Goal: Task Accomplishment & Management: Use online tool/utility

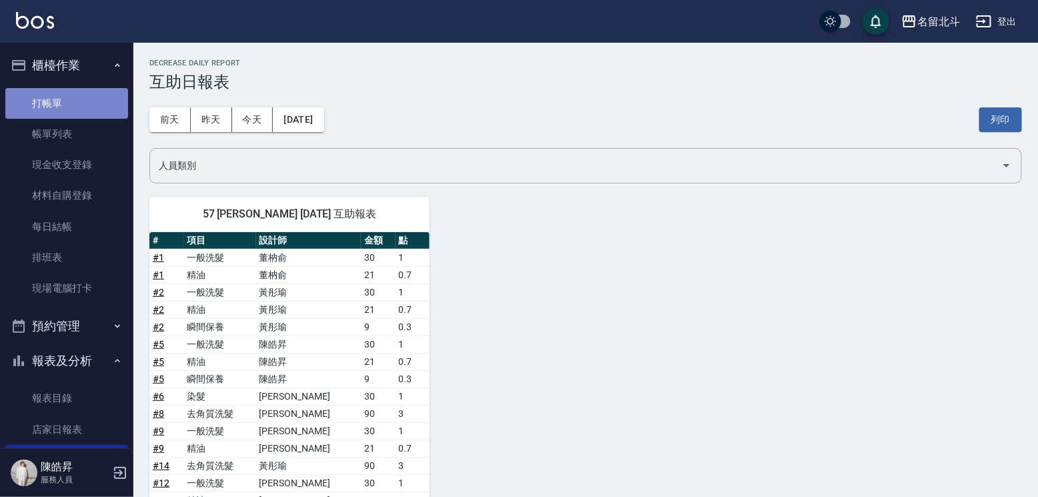
click at [69, 99] on link "打帳單" at bounding box center [66, 103] width 123 height 31
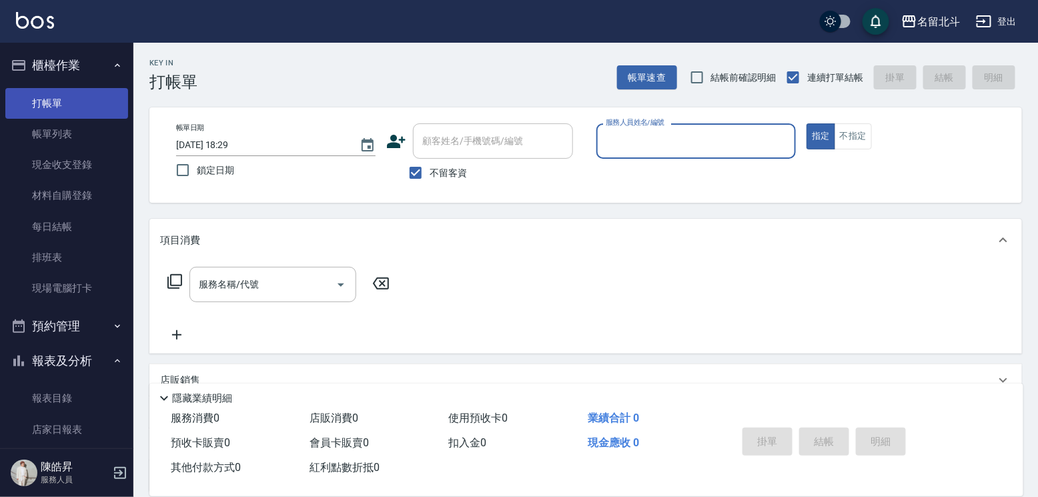
type input "ㄍ"
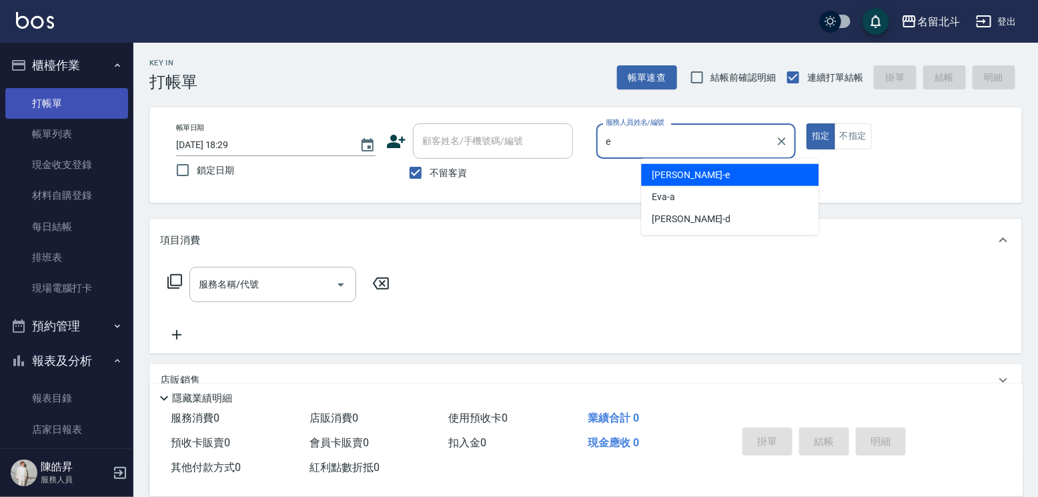
type input "[PERSON_NAME]-e"
type button "true"
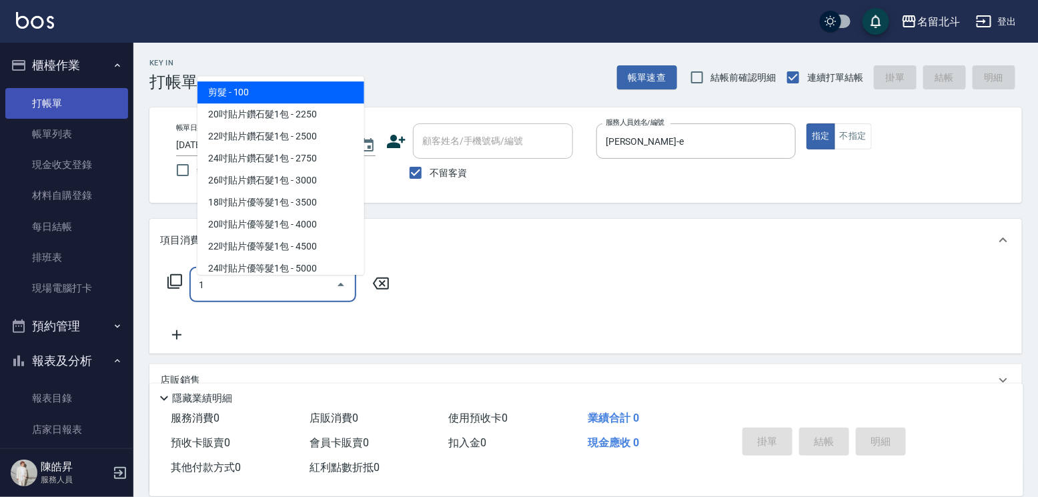
type input "剪髮(1)"
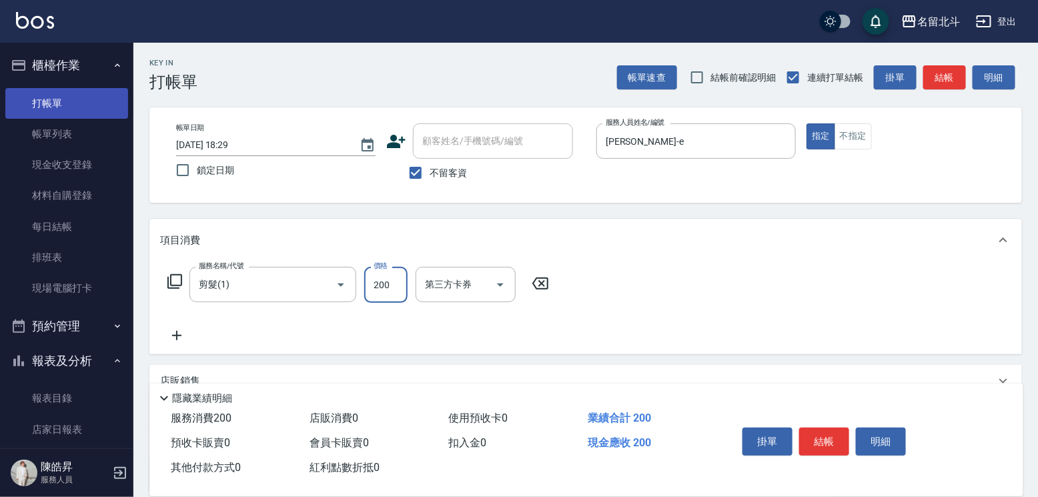
type input "200"
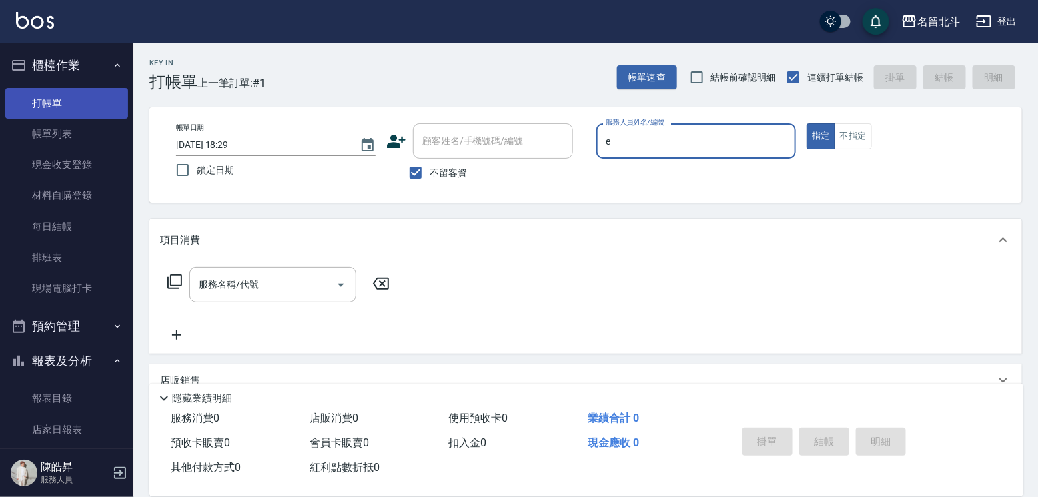
type input "[PERSON_NAME]-e"
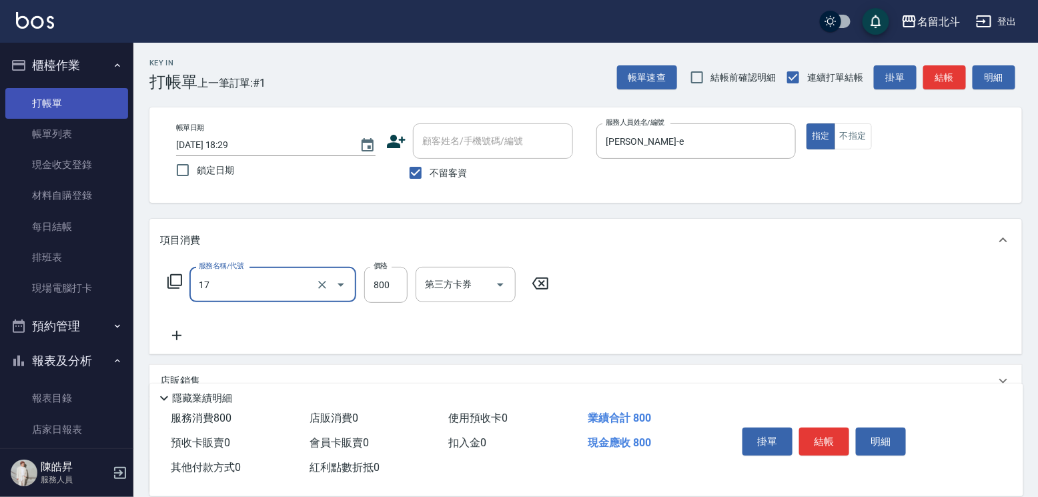
type input "染髮(17)"
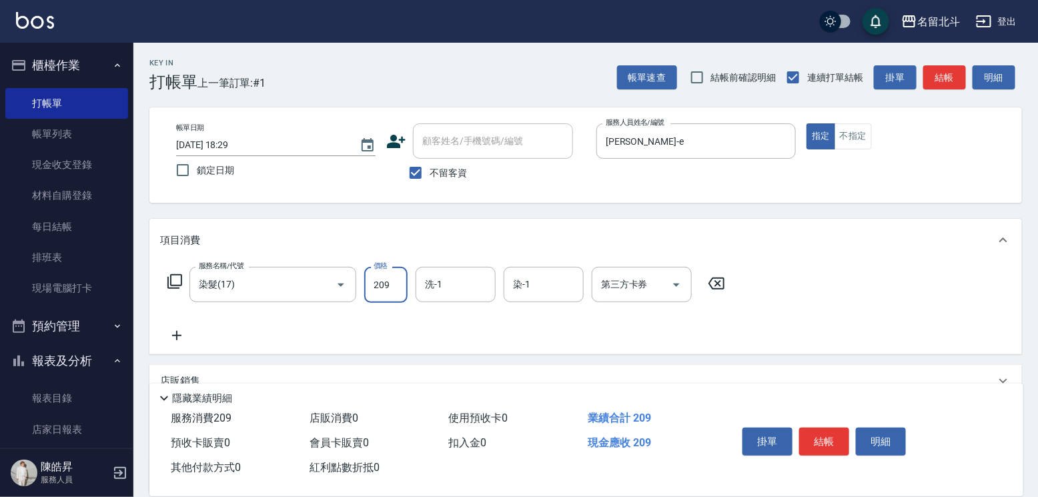
click at [401, 288] on input "209" at bounding box center [385, 285] width 43 height 36
type input "2099"
type input "1"
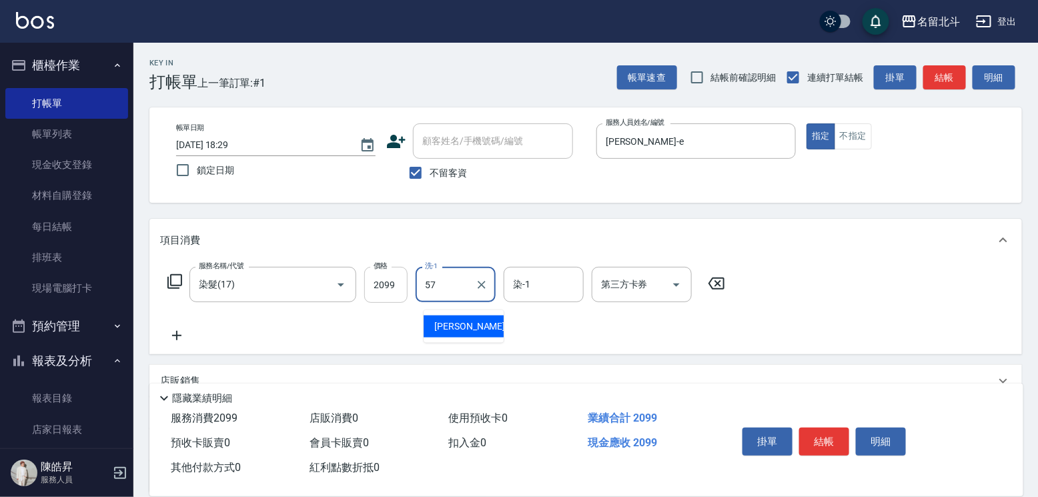
type input "[PERSON_NAME]-57"
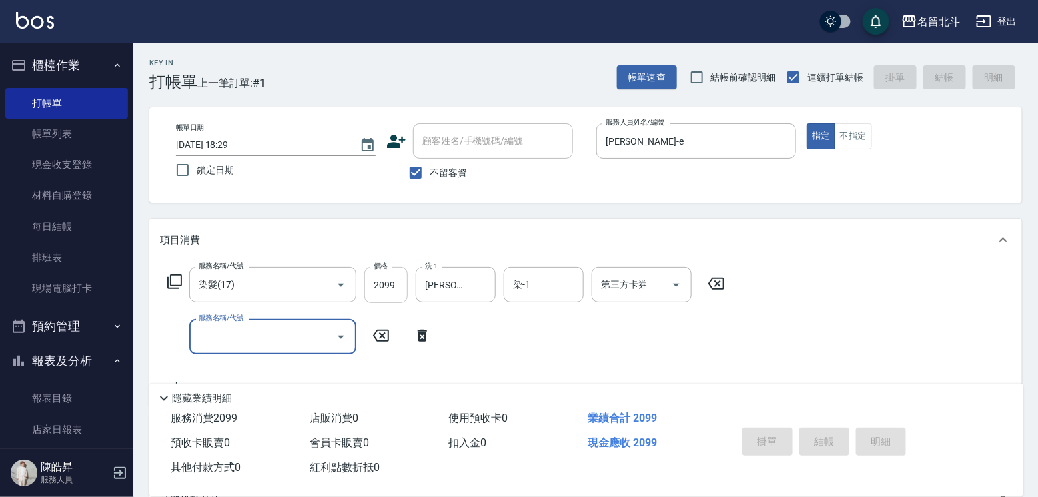
type input "[DATE] 18:30"
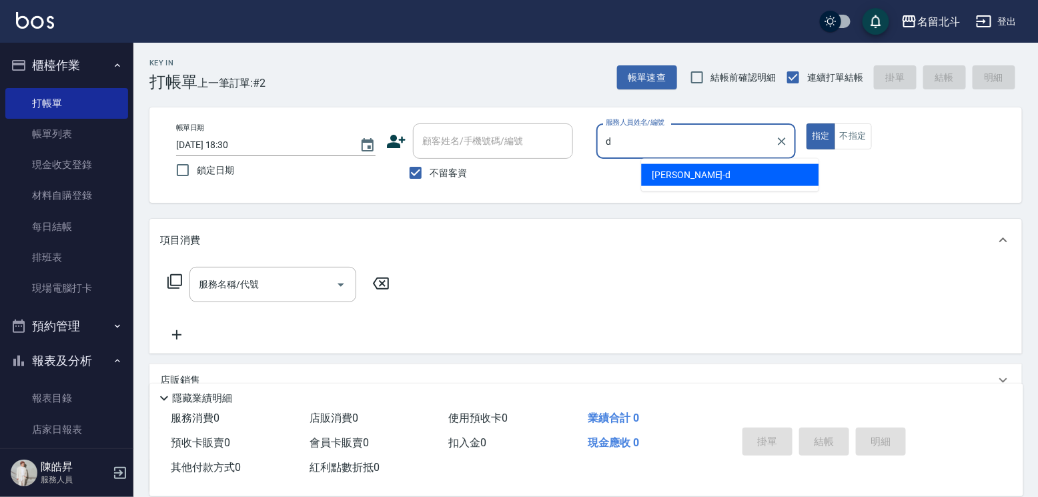
type input "[PERSON_NAME] -d"
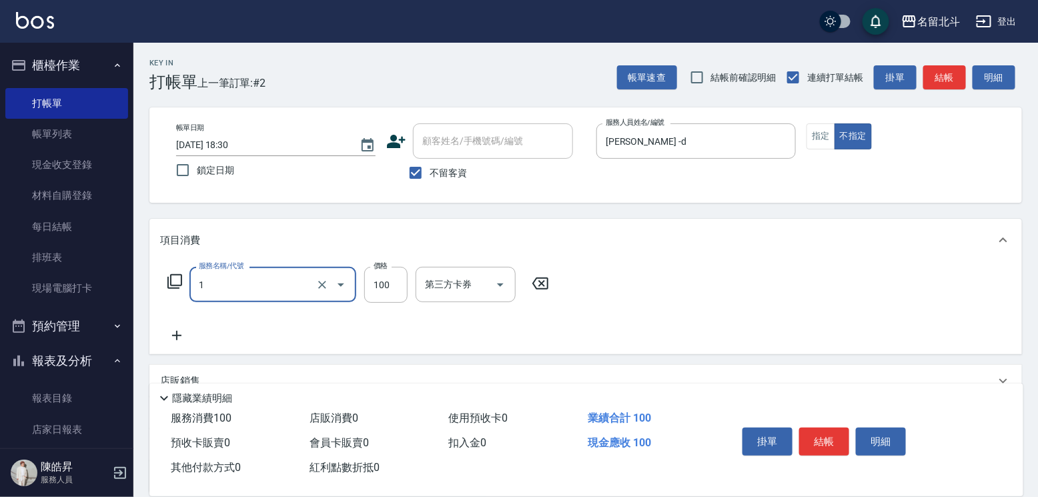
type input "剪髮(1)"
type input "168"
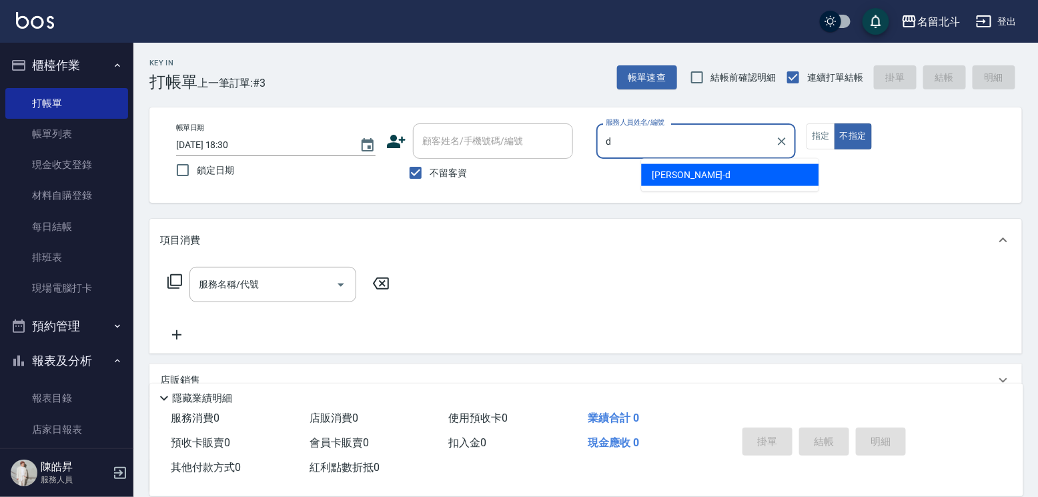
type input "[PERSON_NAME] -d"
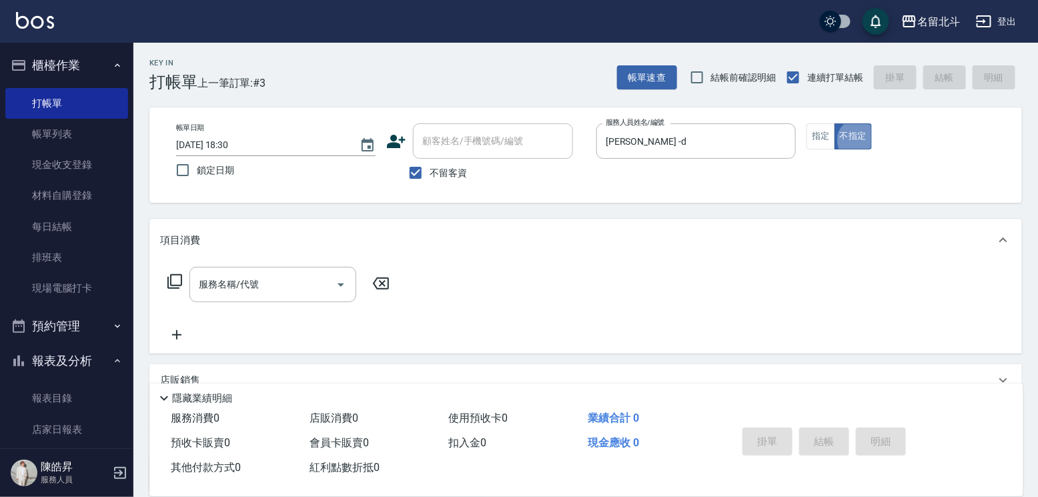
type button "false"
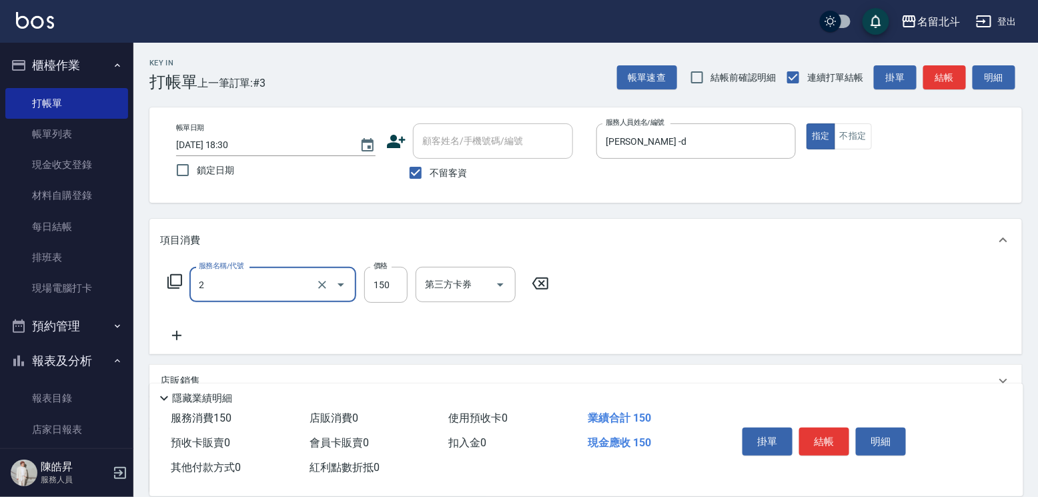
type input "一般洗髮(2)"
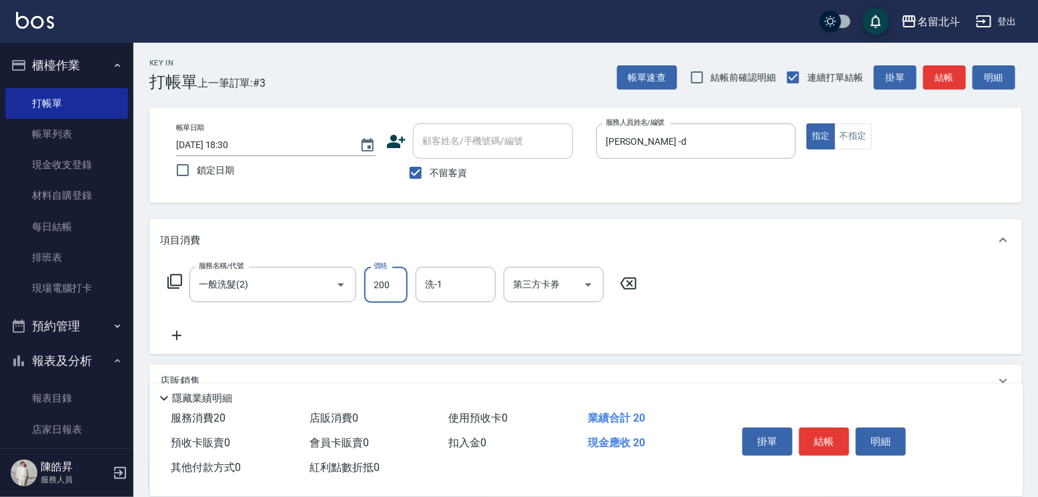
type input "200"
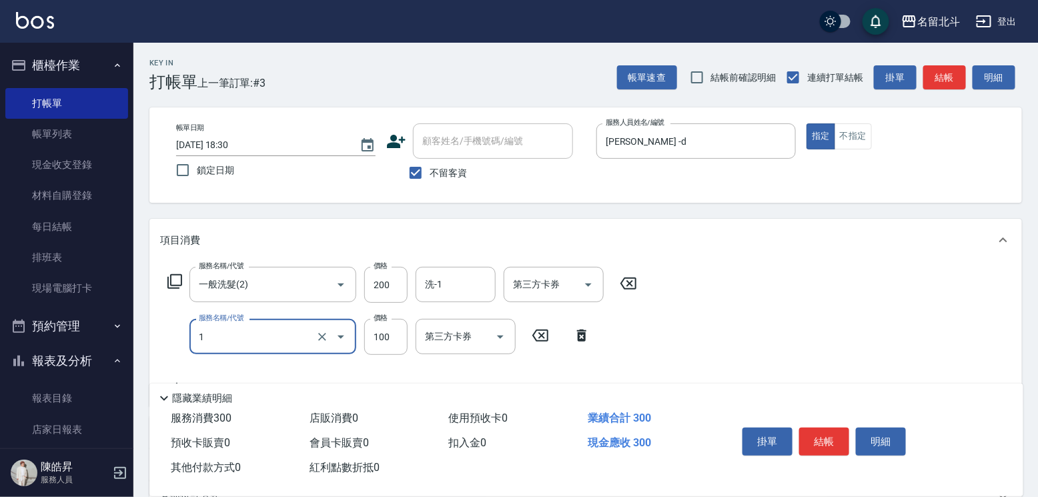
type input "剪髮(1)"
type input "250"
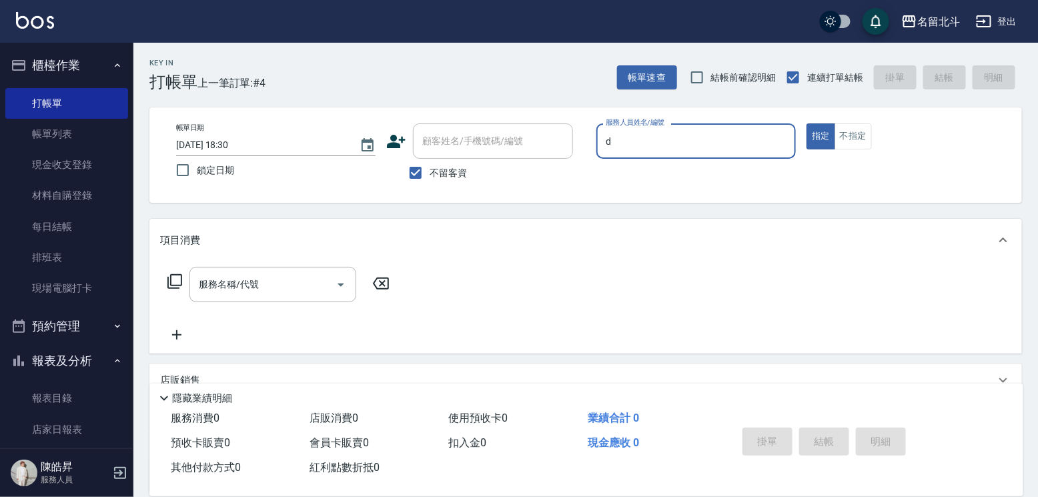
type input "[PERSON_NAME] -d"
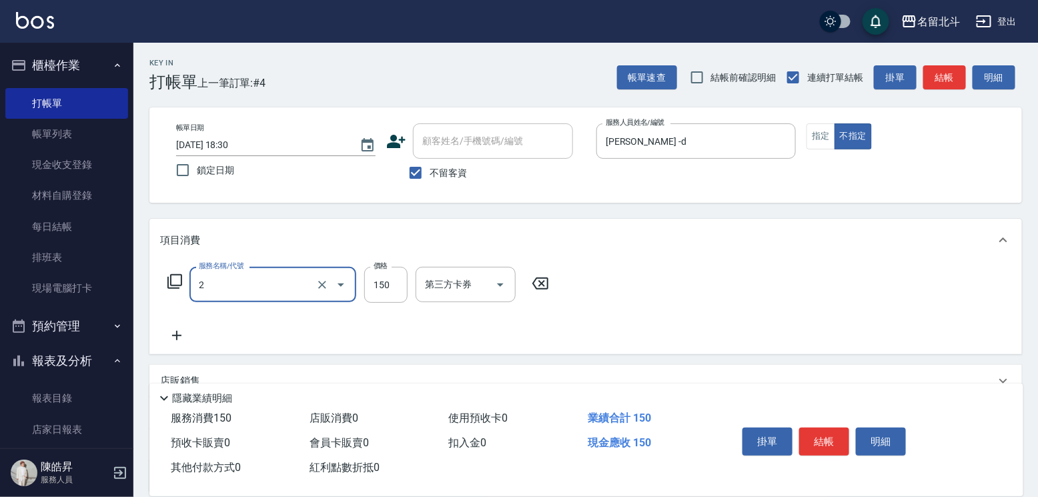
type input "一般洗髮(2)"
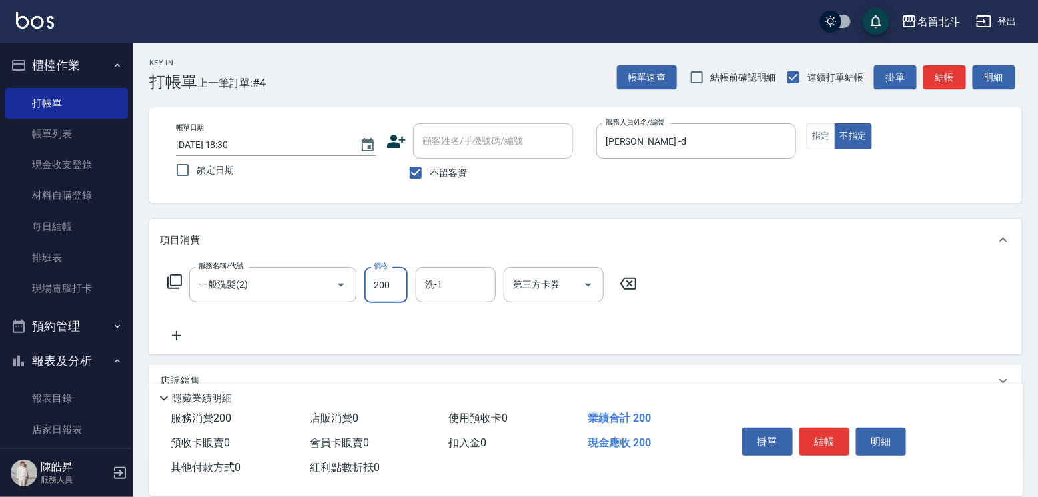
type input "200"
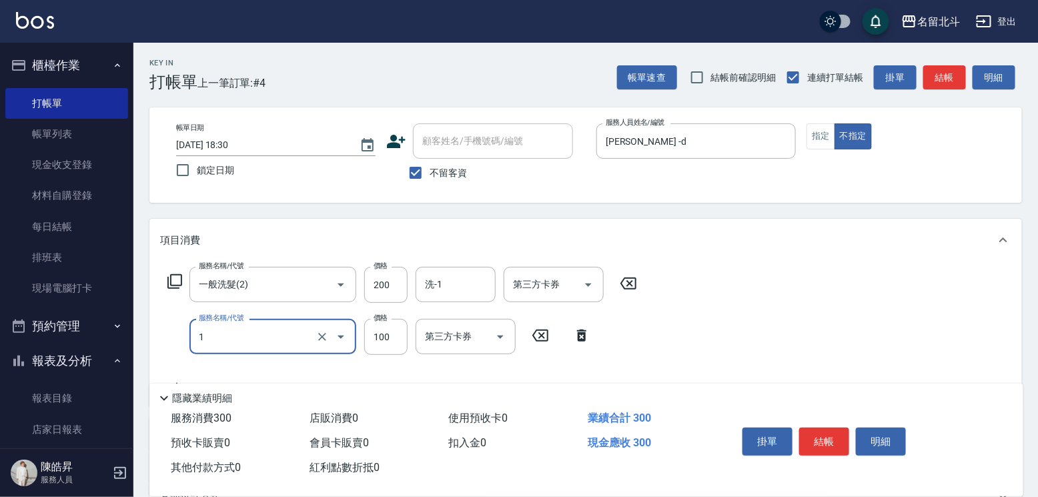
type input "剪髮(1)"
type input "118"
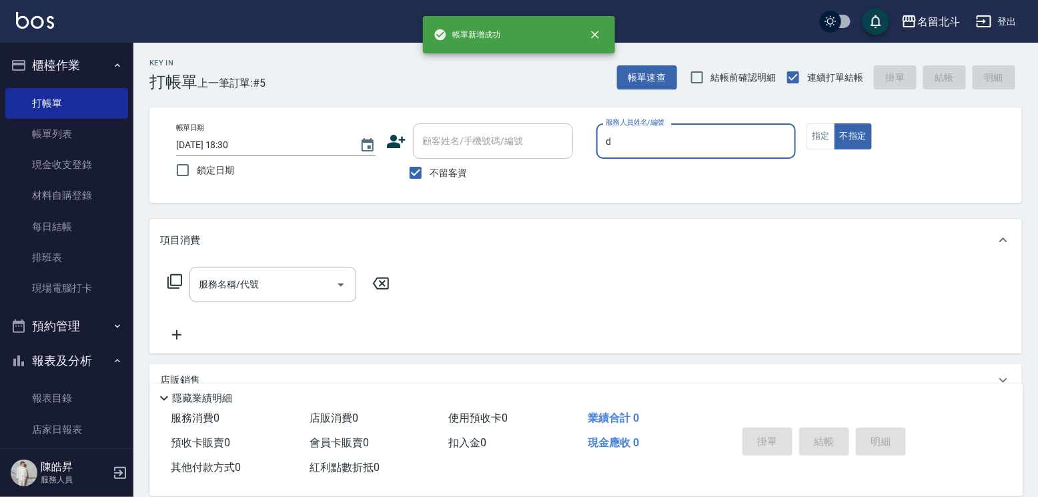
type input "[PERSON_NAME] -d"
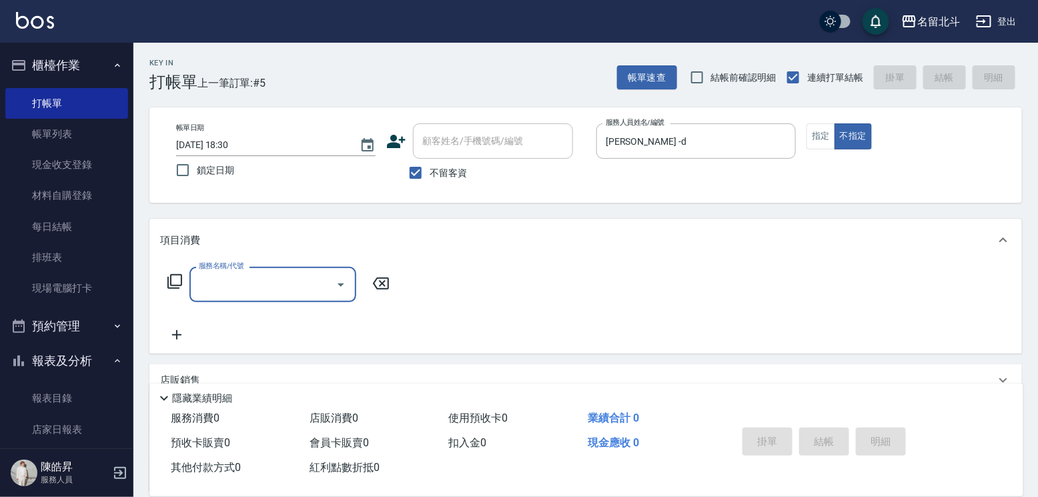
type input "1"
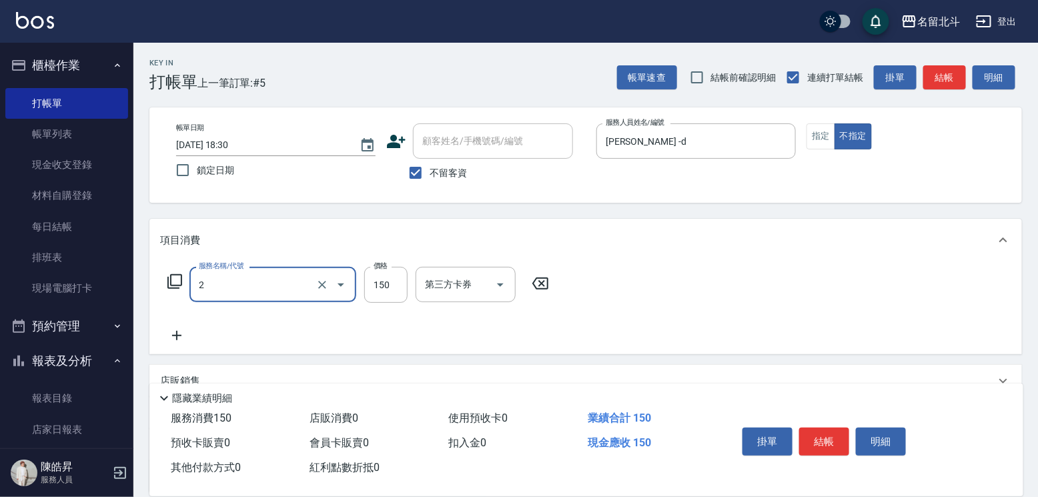
type input "一般洗髮(2)"
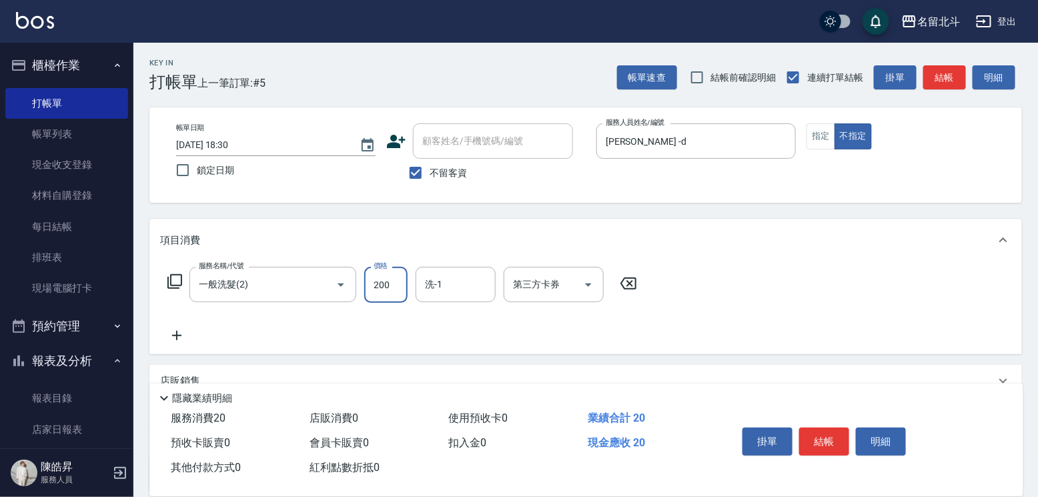
type input "200"
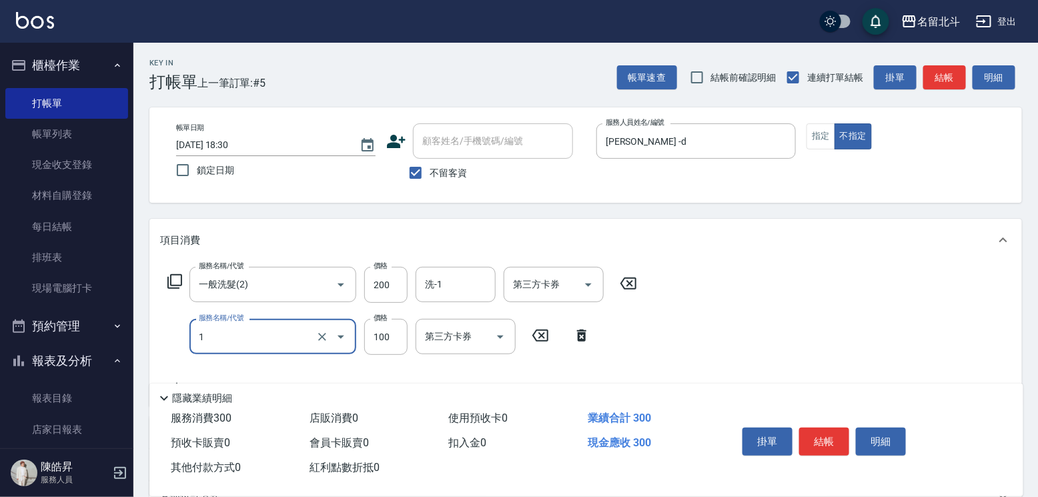
type input "剪髮(1)"
type input "118"
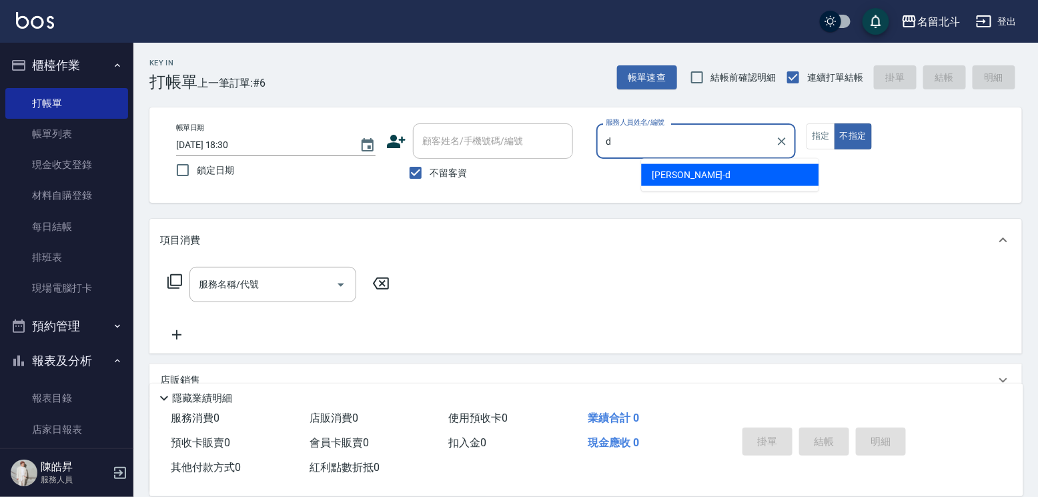
type input "[PERSON_NAME] -d"
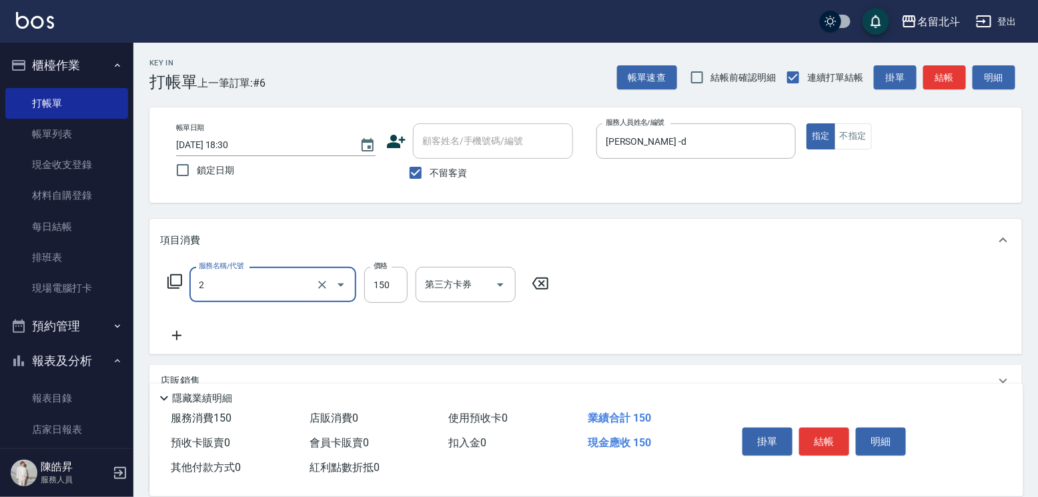
type input "一般洗髮(2)"
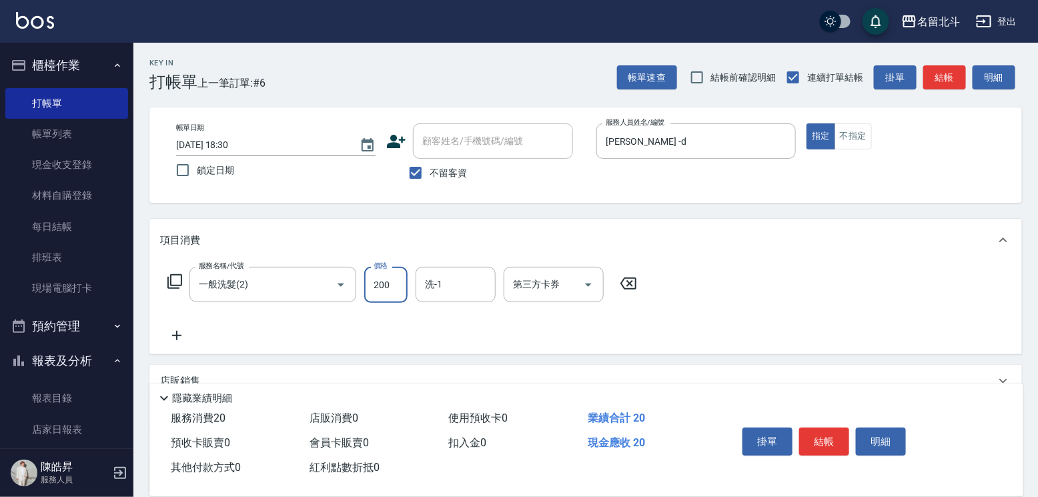
type input "200"
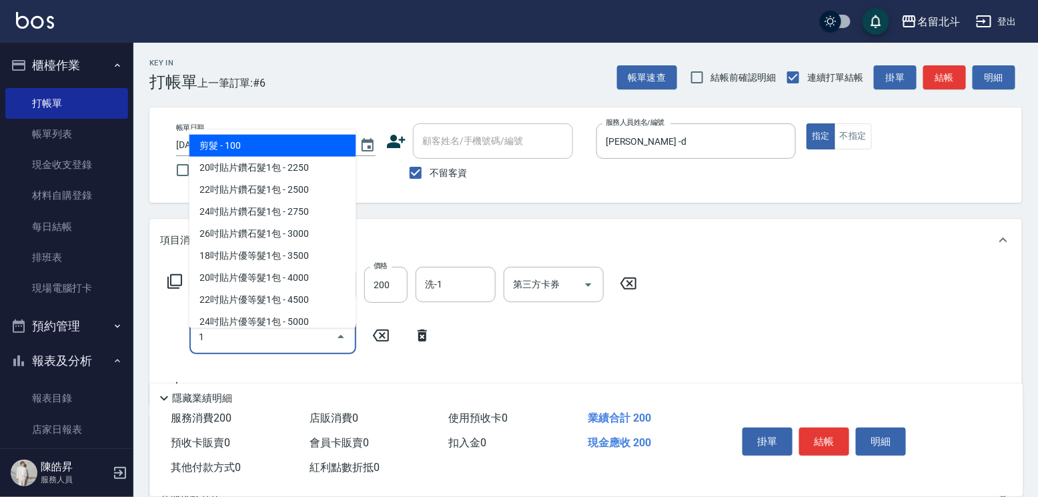
type input "剪髮(1)"
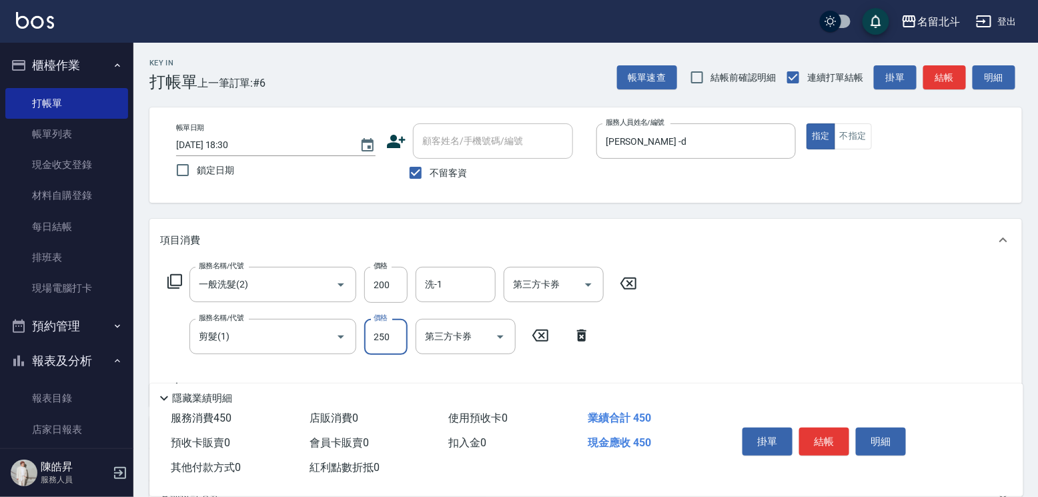
type input "250"
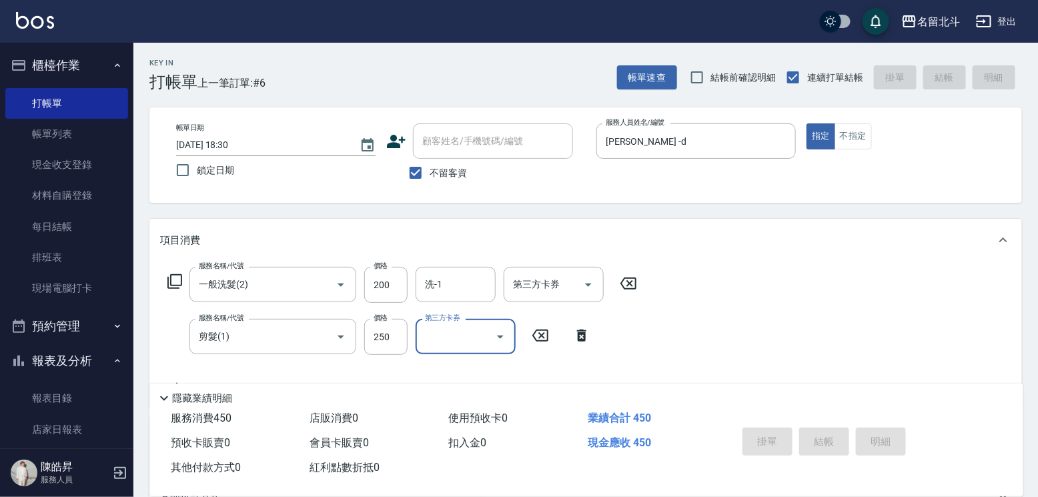
type input "[DATE] 18:31"
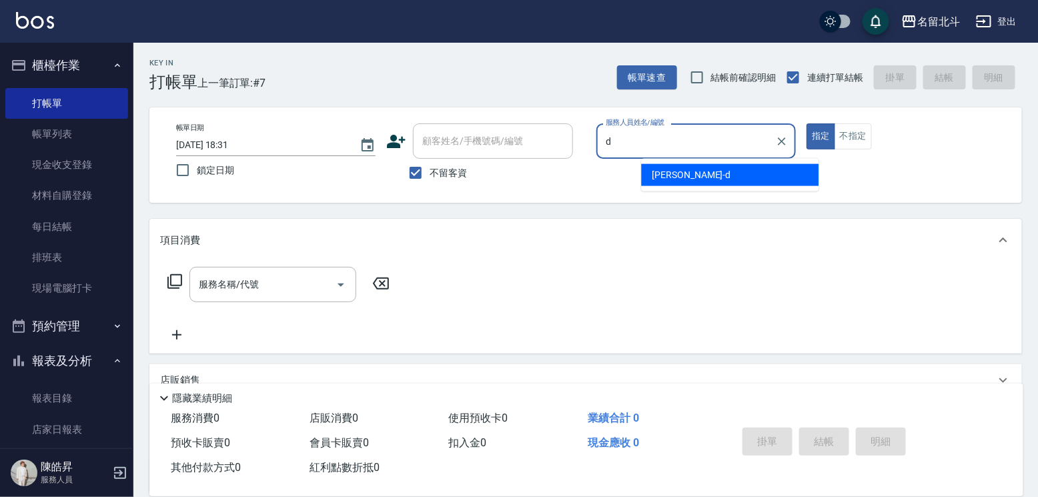
type input "[PERSON_NAME] -d"
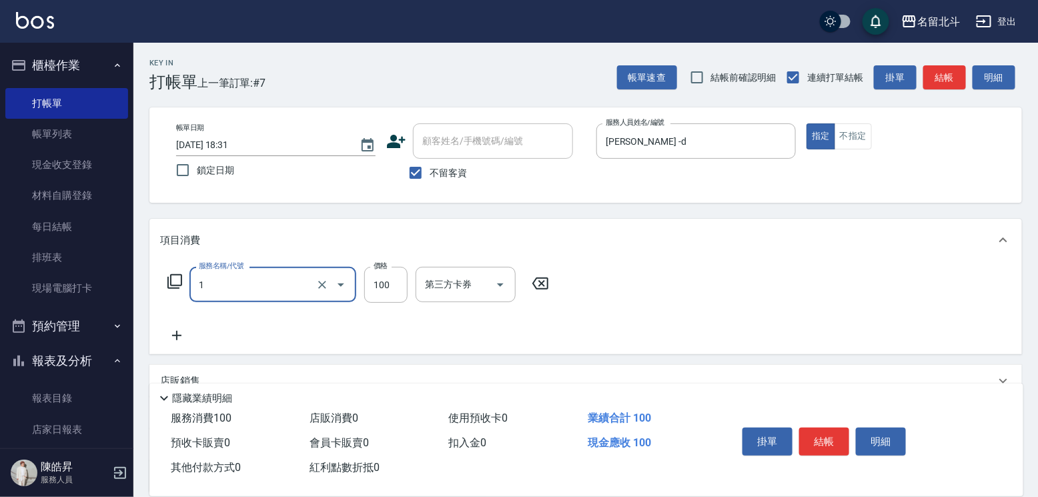
type input "剪髮(1)"
type input "200"
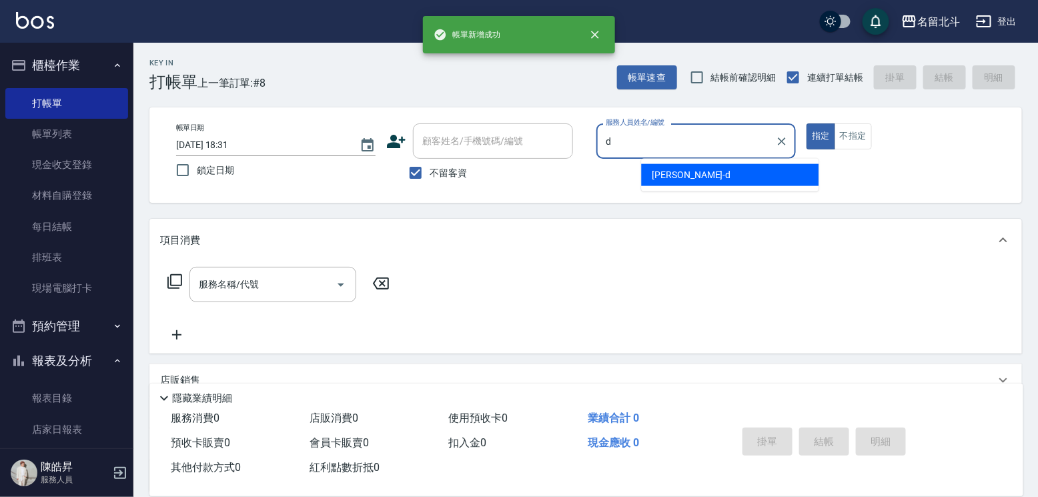
type input "[PERSON_NAME] -d"
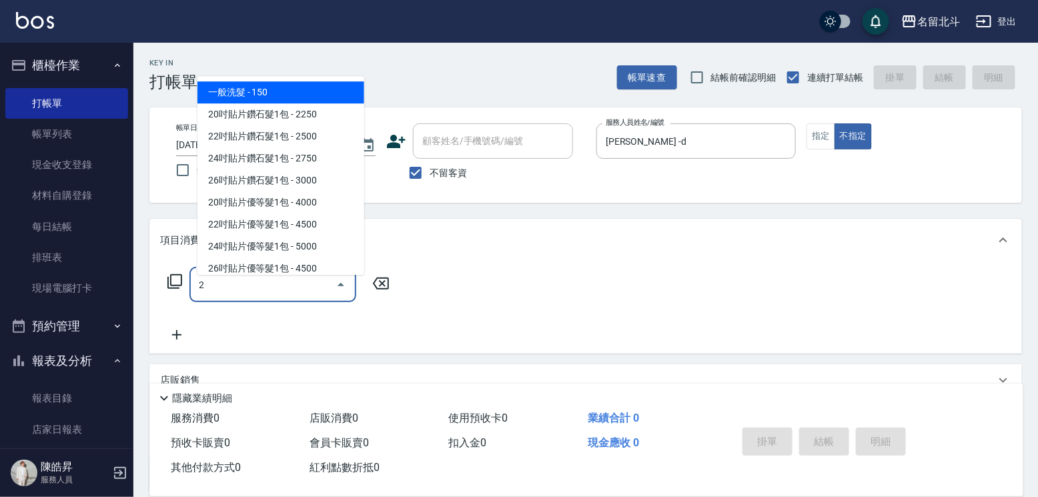
type input "一般洗髮(2)"
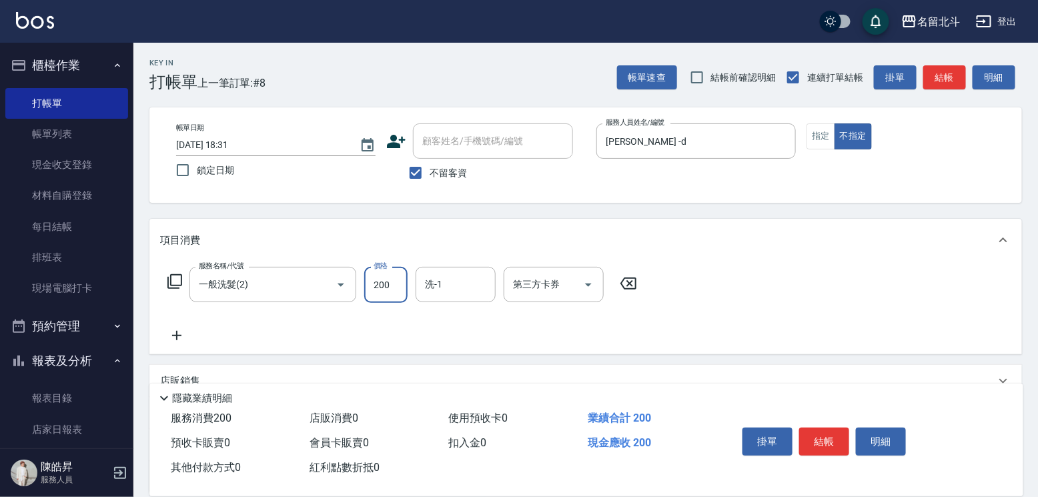
type input "200"
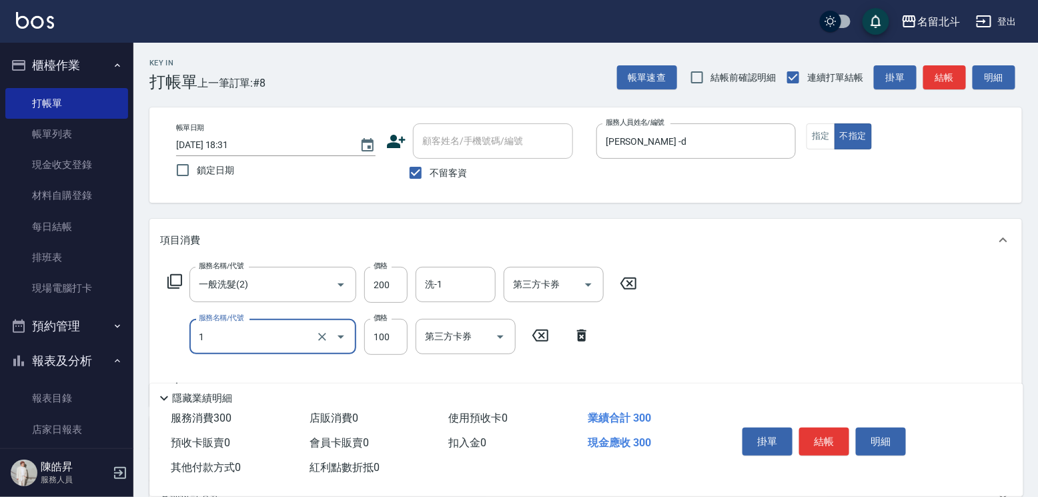
type input "剪髮(1)"
type input "118"
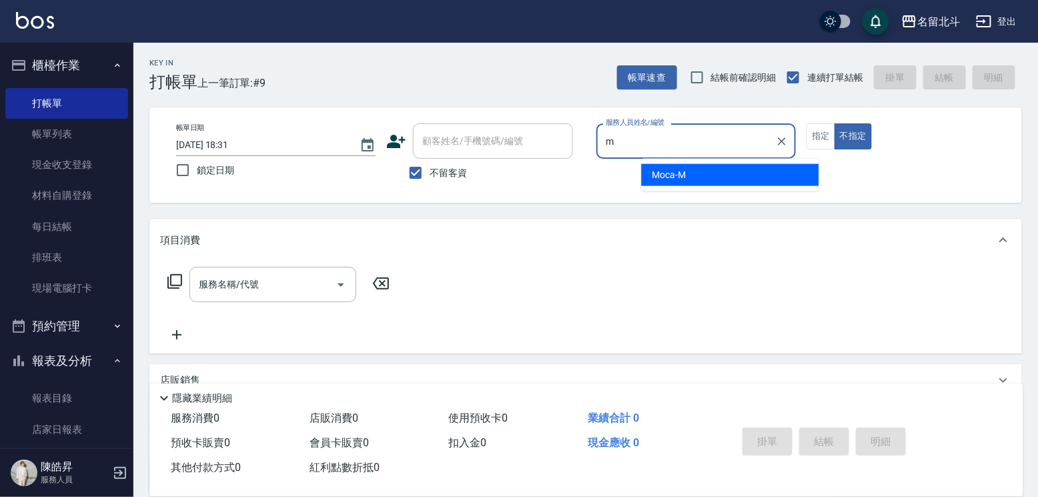
type input "Moca-M"
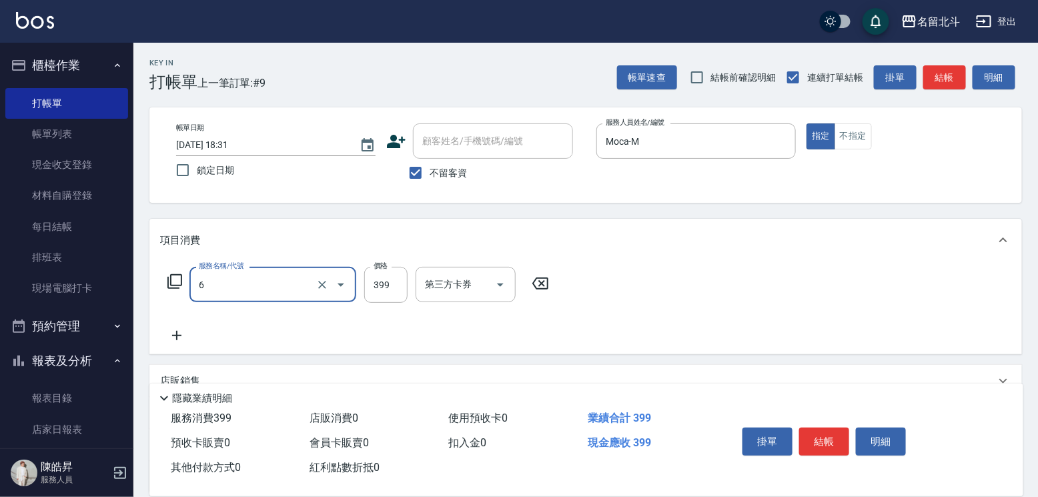
type input "海鹽SPA(6)"
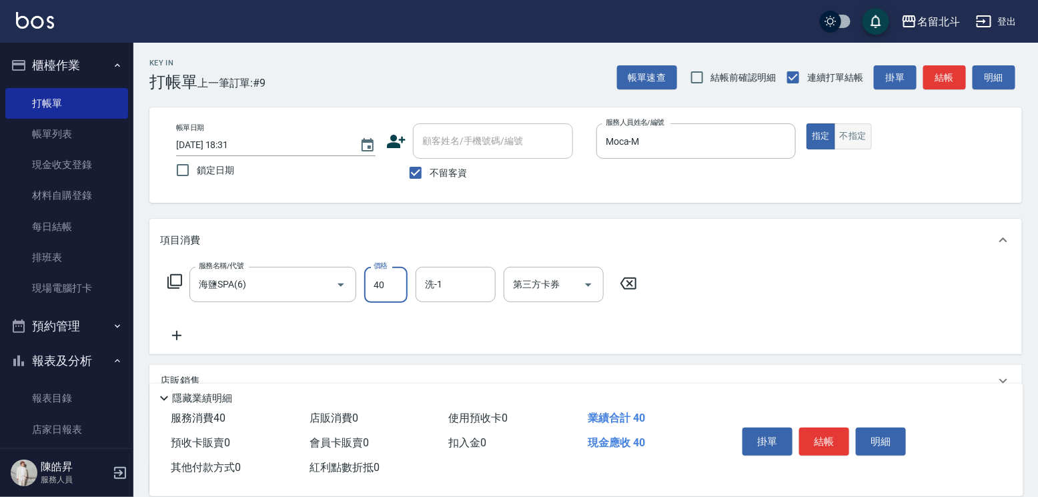
click at [872, 133] on button "不指定" at bounding box center [852, 136] width 37 height 26
type input "450"
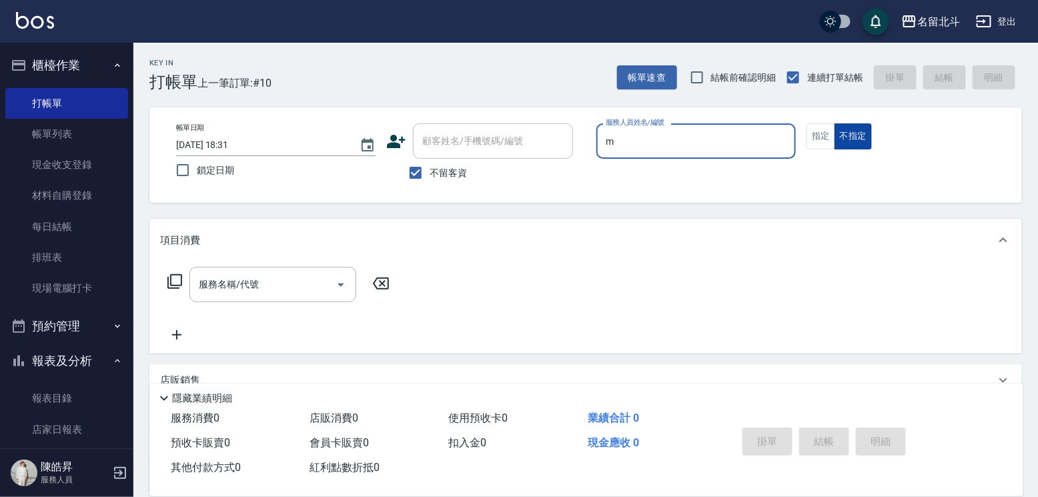
type input "Moca-M"
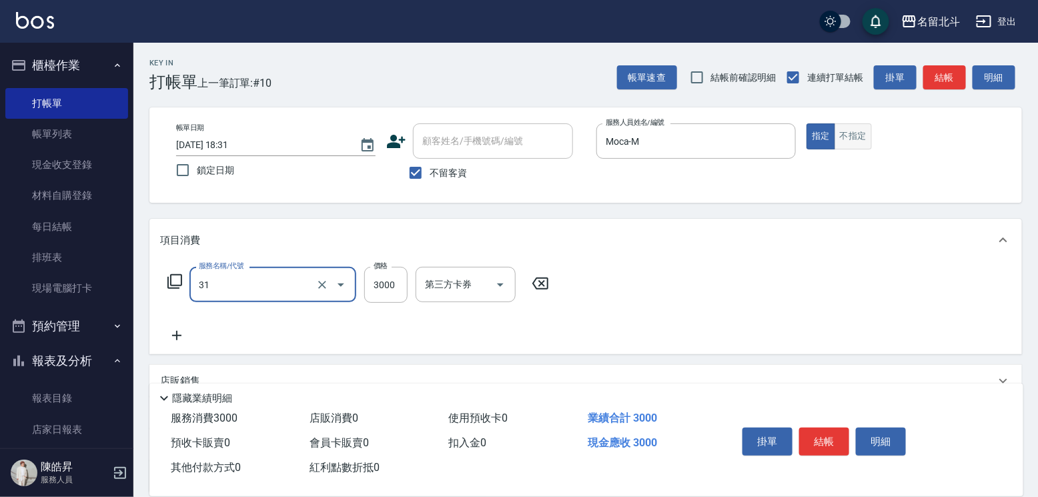
type input "燙髮B餐(31)"
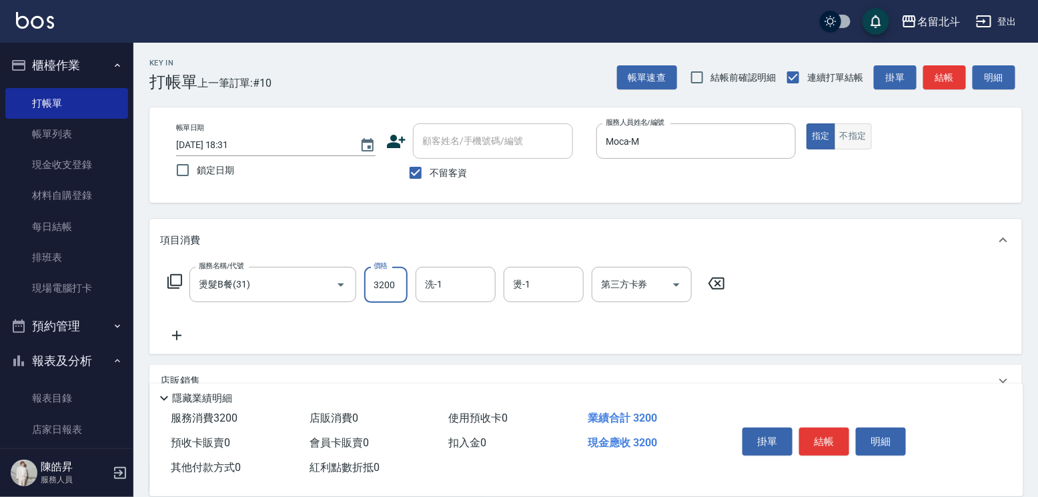
type input "3200"
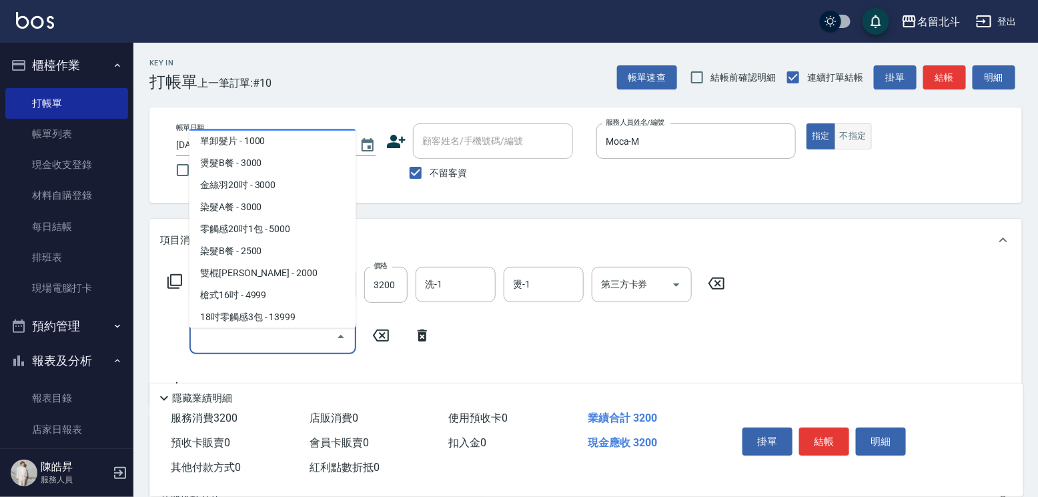
scroll to position [1391, 0]
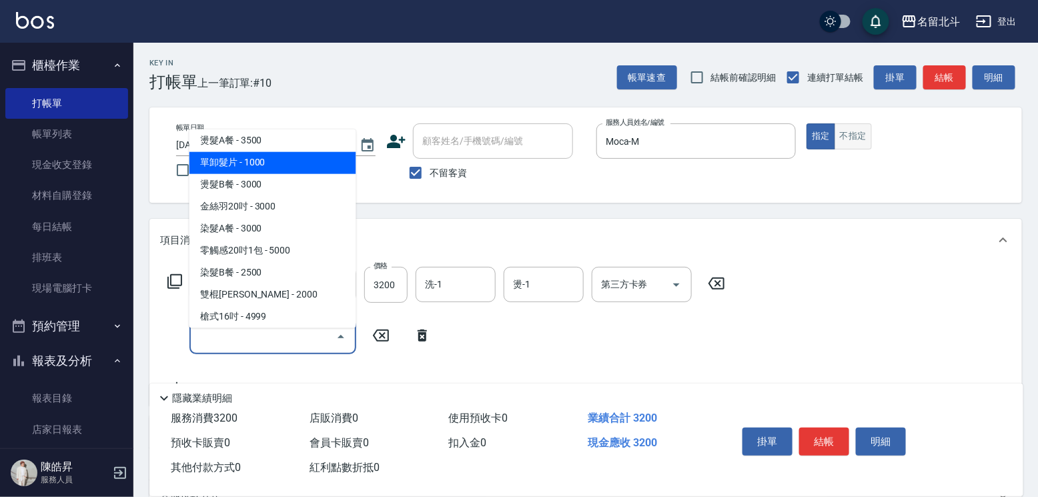
type input "單卸髮片(00031)"
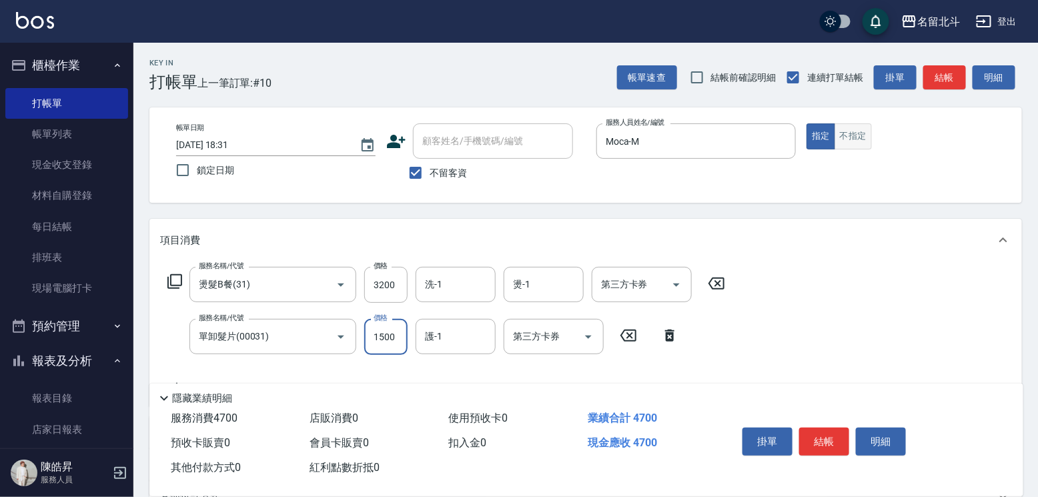
type input "1500"
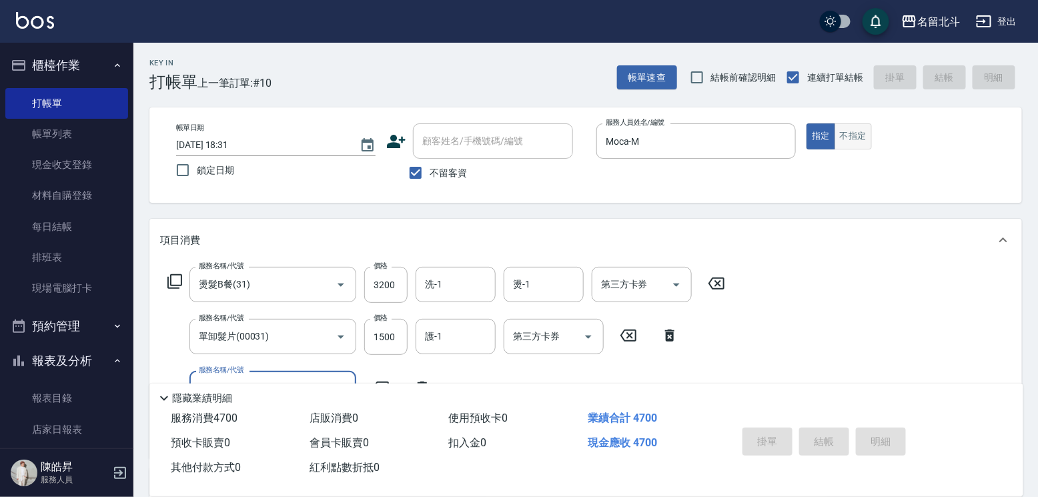
type input "[DATE] 18:32"
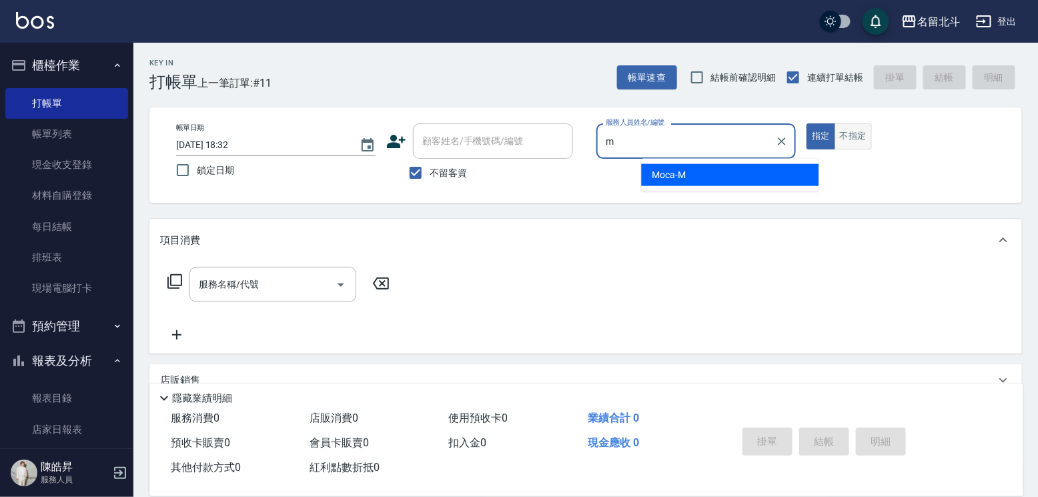
type input "Moca-M"
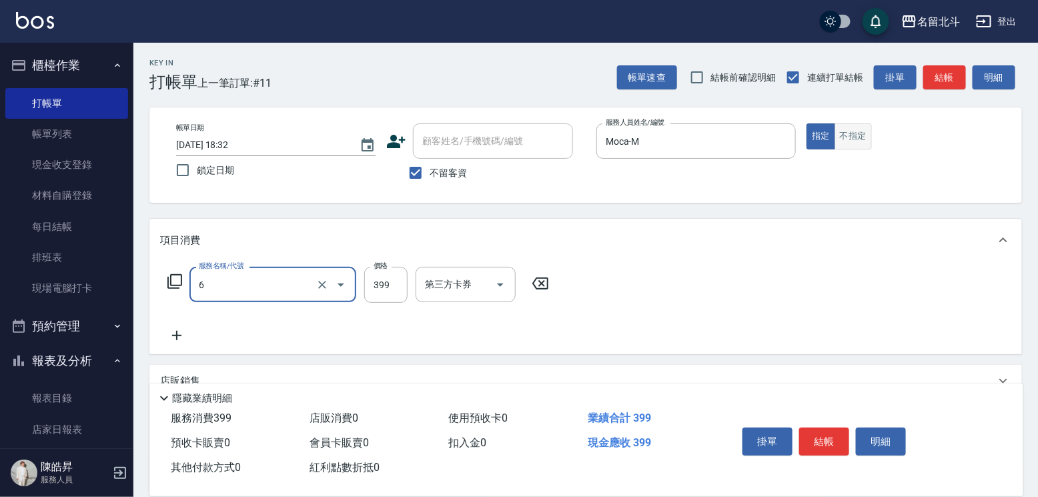
type input "海鹽SPA(6)"
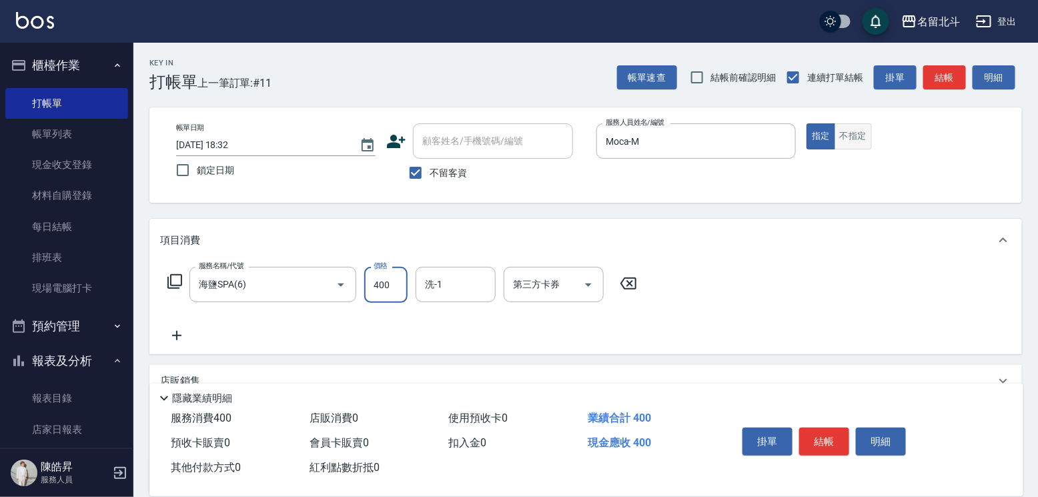
type input "400"
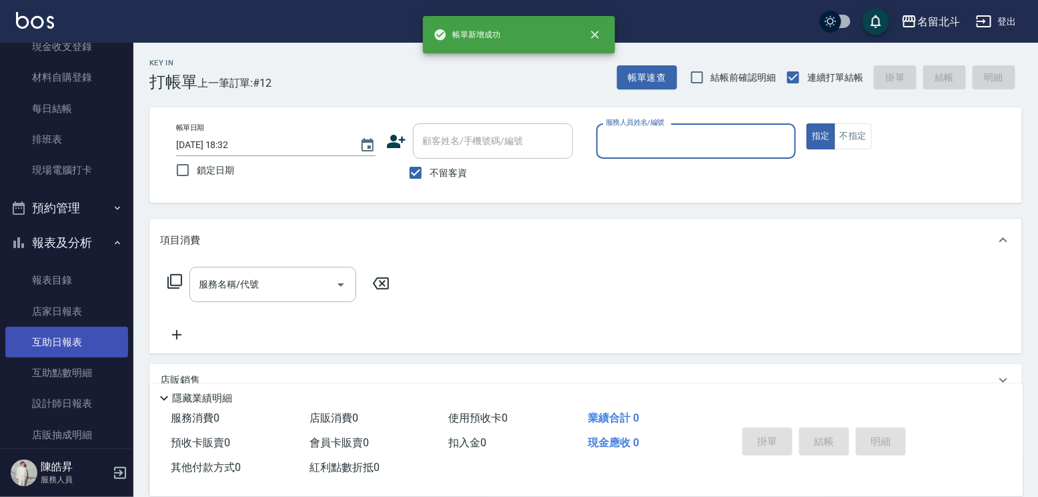
scroll to position [224, 0]
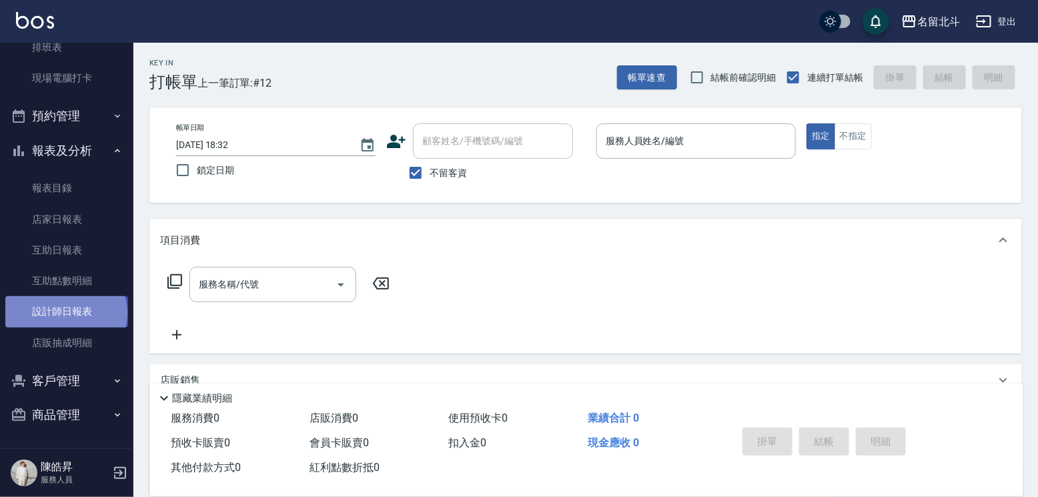
click at [65, 307] on link "設計師日報表" at bounding box center [66, 311] width 123 height 31
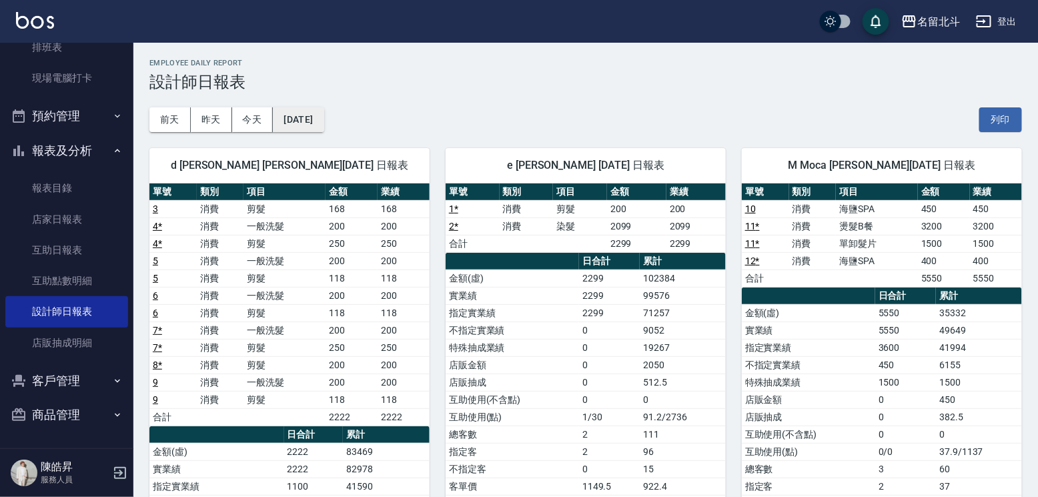
click at [323, 122] on button "[DATE]" at bounding box center [298, 119] width 51 height 25
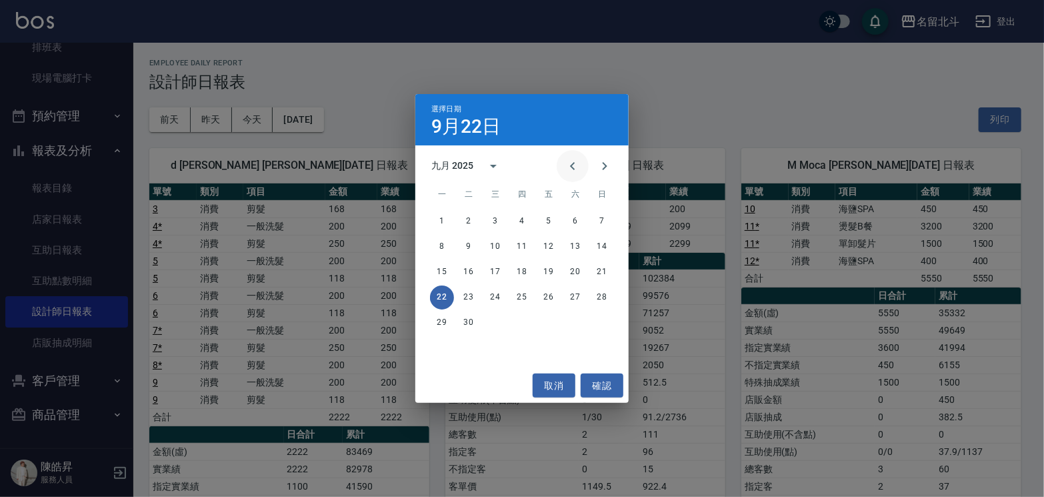
click at [570, 163] on icon "Previous month" at bounding box center [572, 166] width 5 height 8
click at [553, 296] on button "22" at bounding box center [549, 297] width 24 height 24
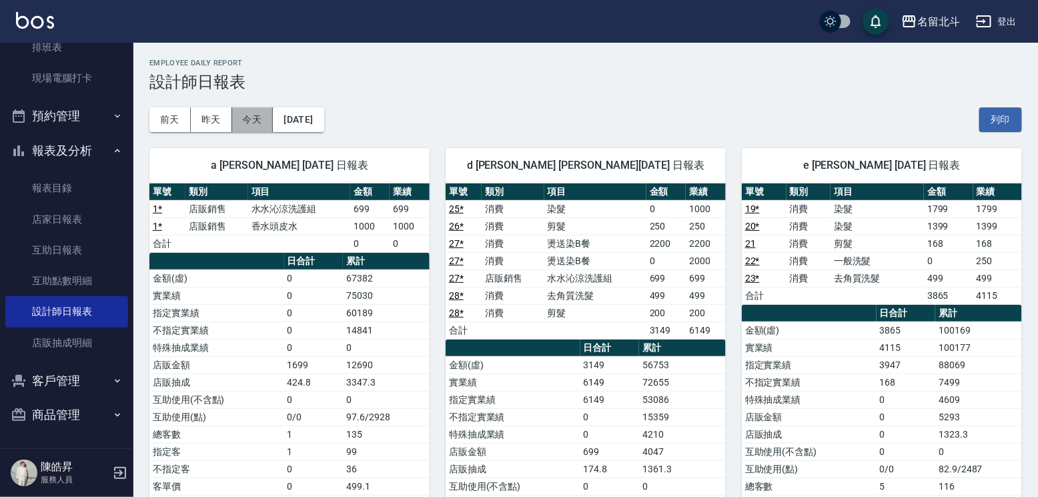
click at [259, 117] on button "今天" at bounding box center [252, 119] width 41 height 25
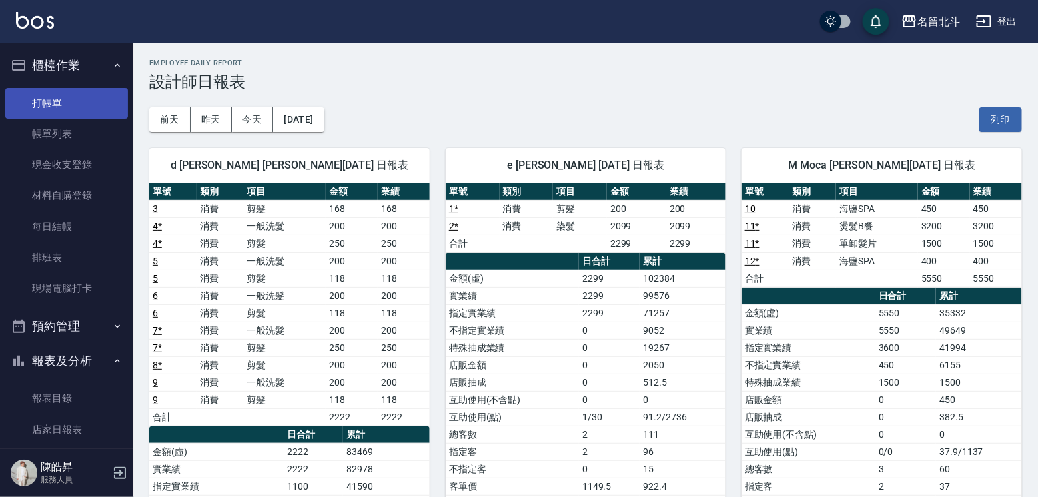
click at [68, 109] on link "打帳單" at bounding box center [66, 103] width 123 height 31
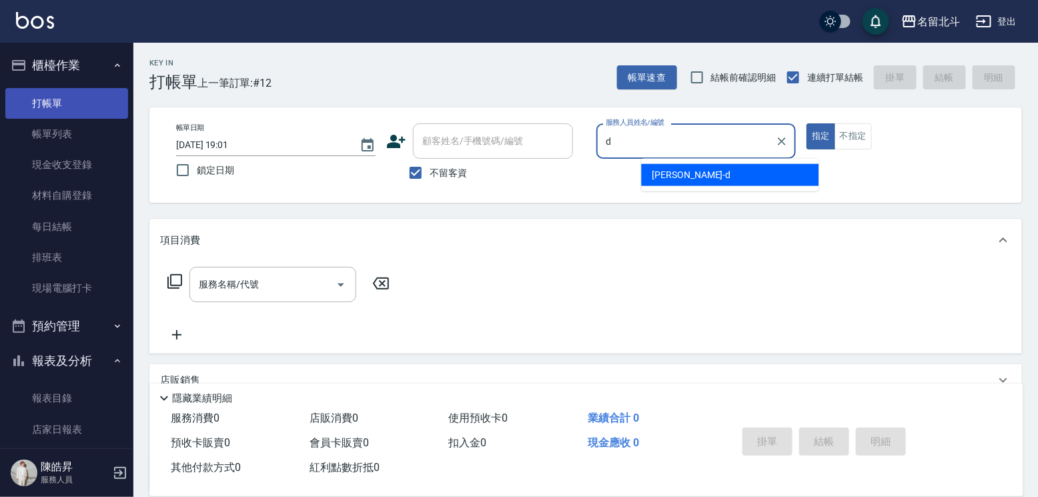
type input "[PERSON_NAME] -d"
type button "true"
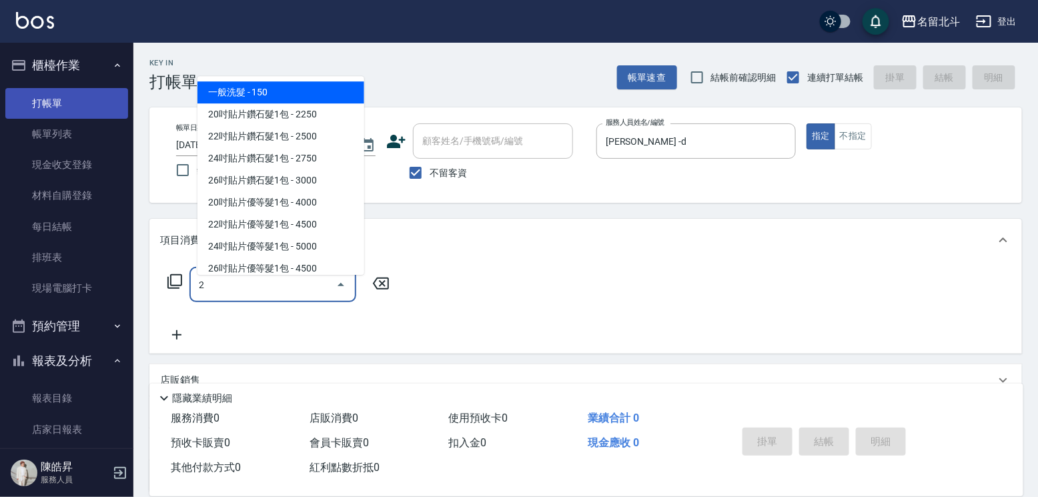
type input "一般洗髮(2)"
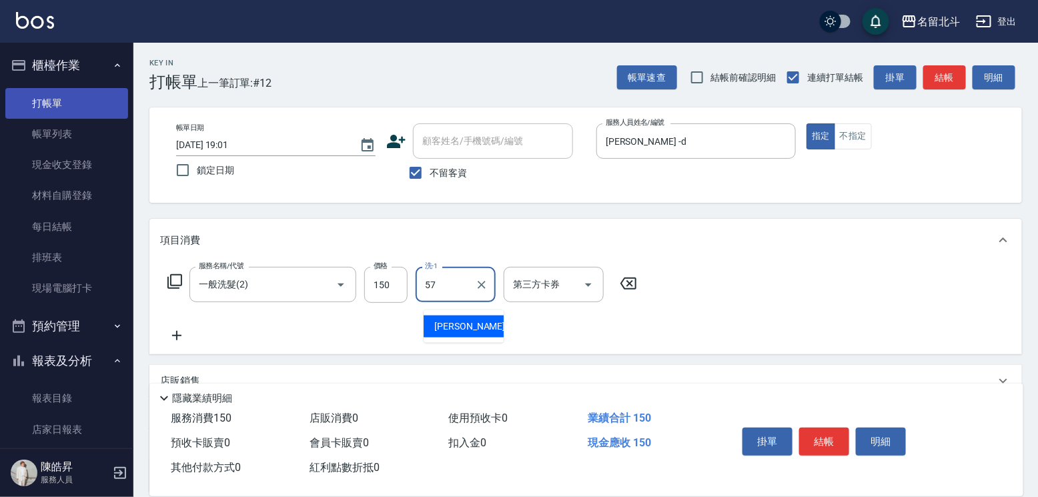
type input "[PERSON_NAME]-57"
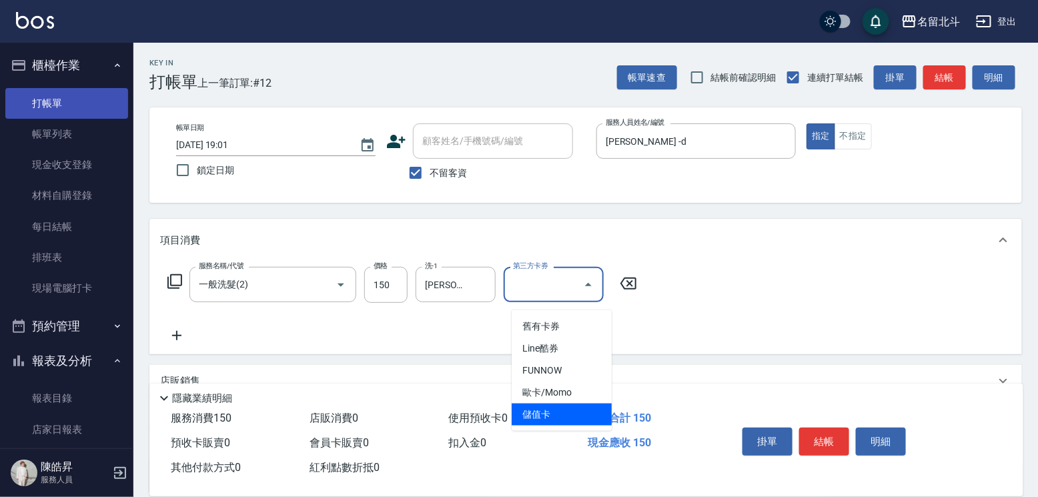
type input "儲值卡"
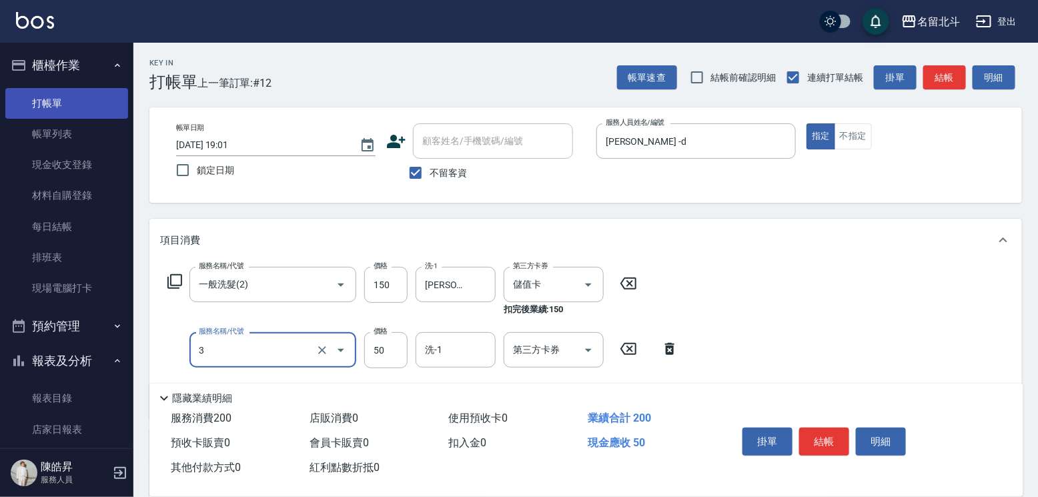
type input "精油(3)"
type input "100"
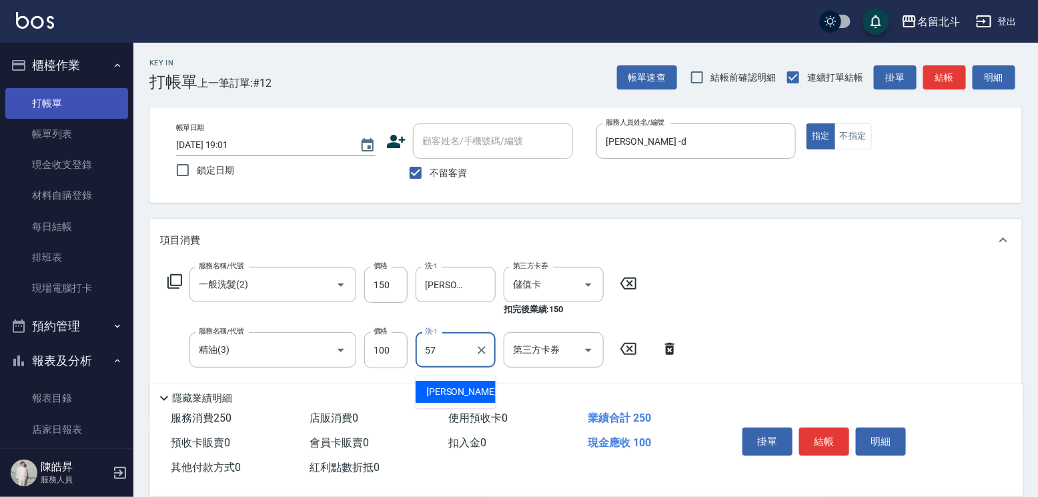
type input "[PERSON_NAME]-57"
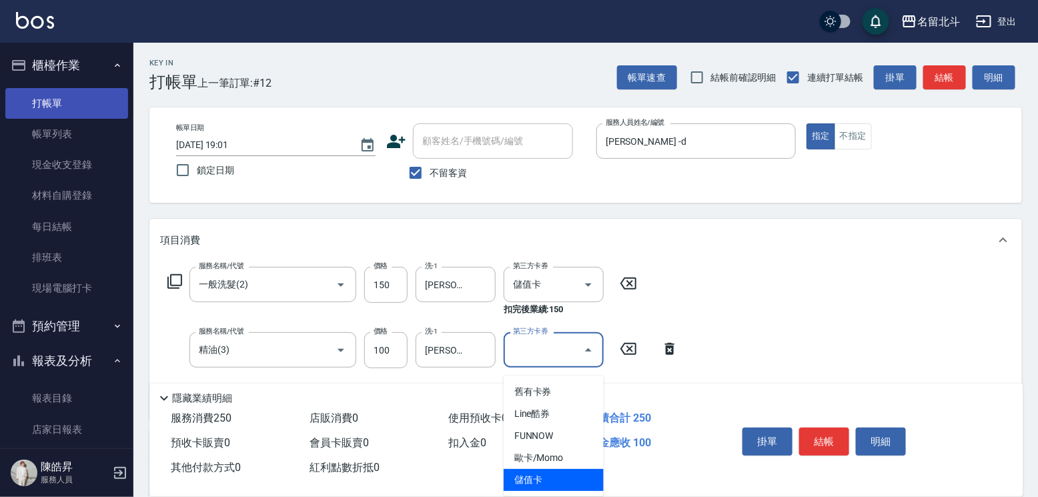
type input "儲值卡"
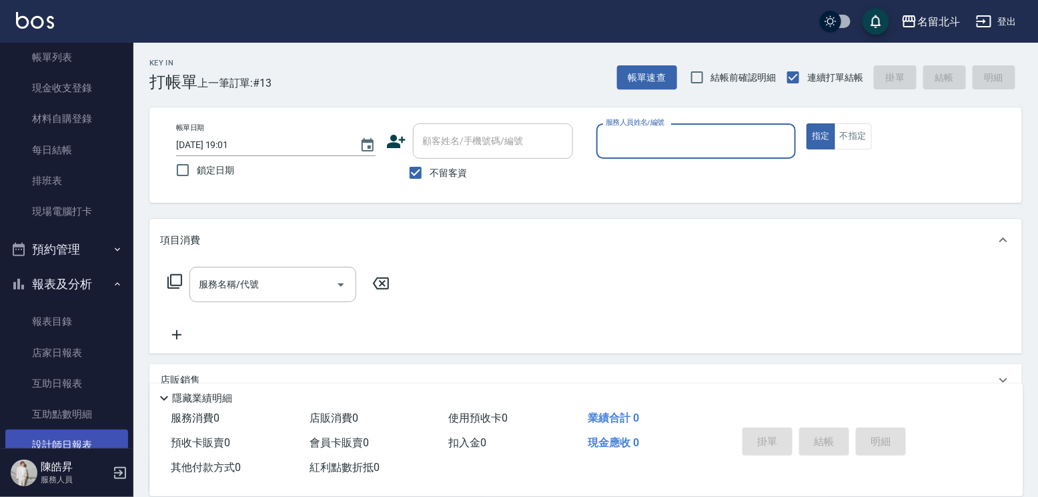
scroll to position [200, 0]
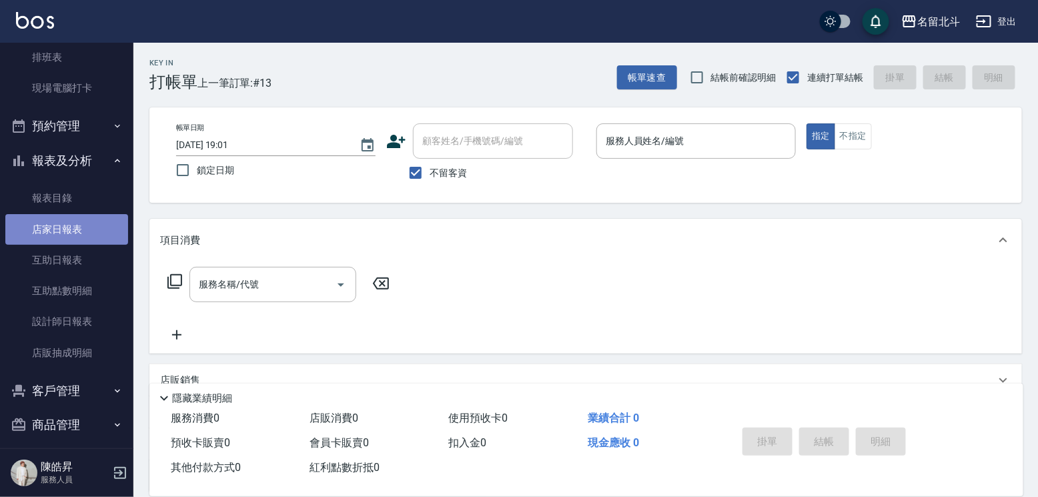
click at [80, 244] on link "店家日報表" at bounding box center [66, 229] width 123 height 31
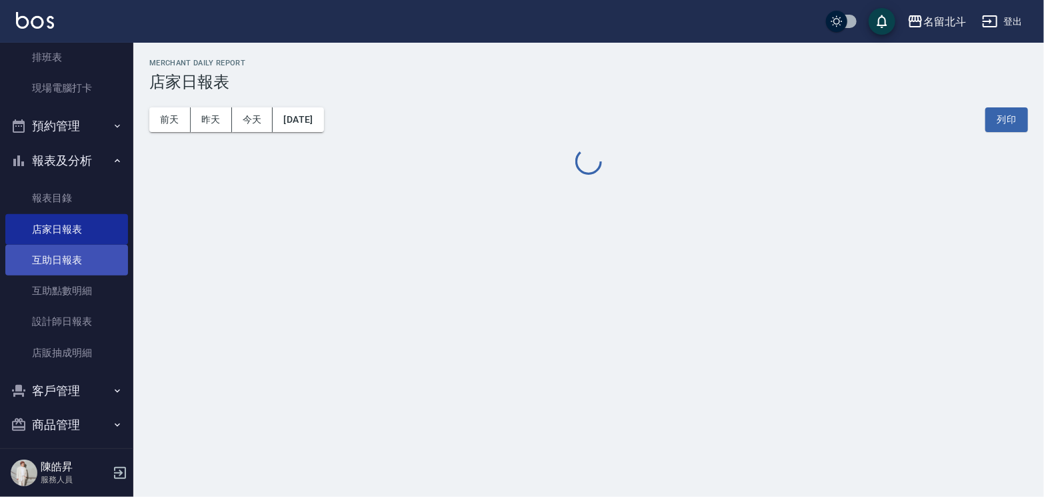
click at [72, 259] on link "互助日報表" at bounding box center [66, 260] width 123 height 31
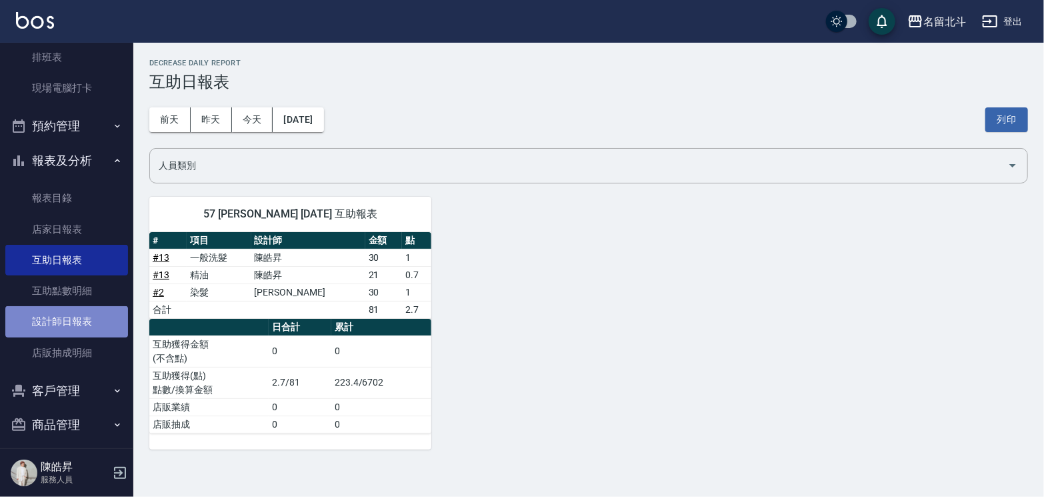
click at [97, 321] on link "設計師日報表" at bounding box center [66, 321] width 123 height 31
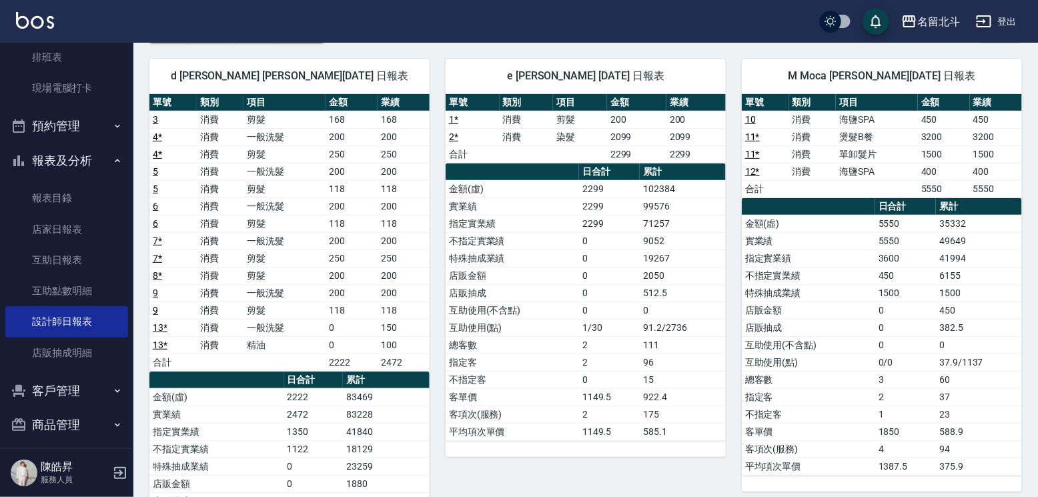
scroll to position [200, 0]
